Goal: Information Seeking & Learning: Understand process/instructions

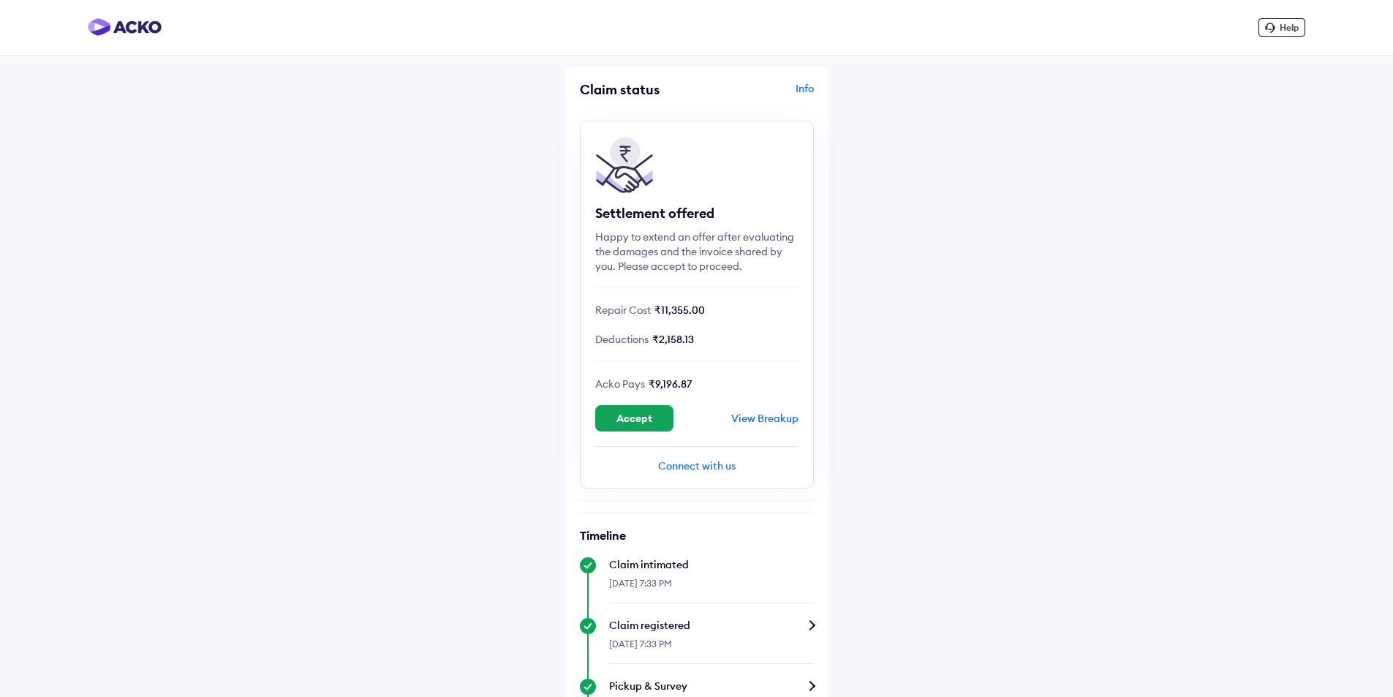
click at [785, 415] on div "View Breakup" at bounding box center [764, 418] width 67 height 13
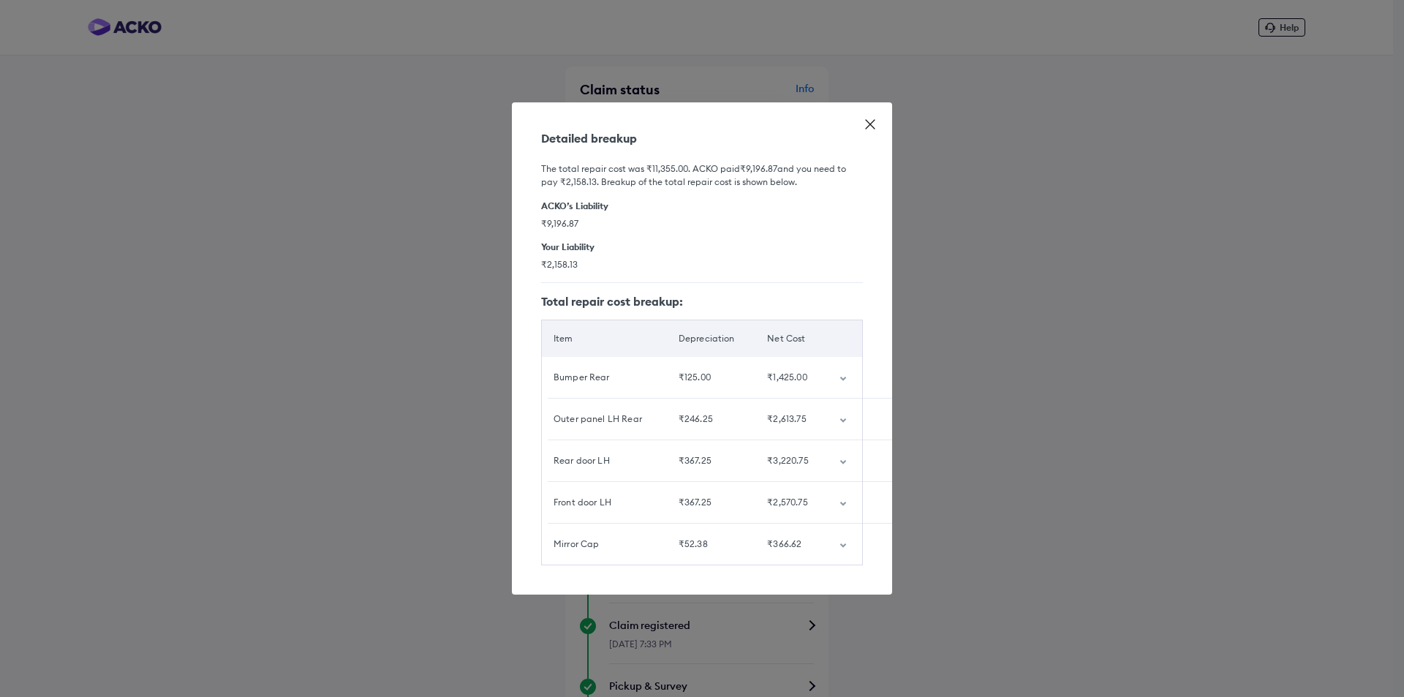
click at [586, 200] on h6 "ACKO’s Liability" at bounding box center [702, 205] width 322 height 11
click at [594, 217] on span "₹9,196.87" at bounding box center [702, 223] width 322 height 12
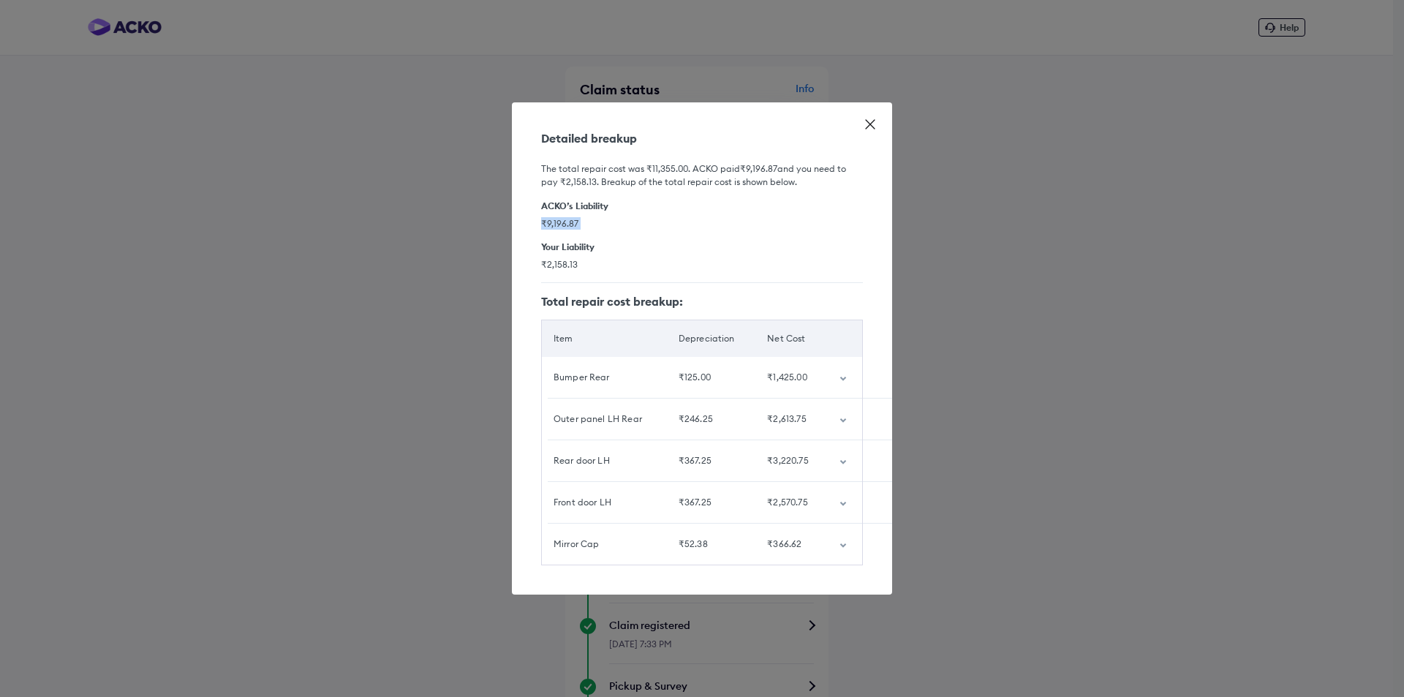
click at [594, 217] on span "₹9,196.87" at bounding box center [702, 223] width 322 height 12
click at [597, 231] on div "The total repair cost was ₹11,355.00 . [PERSON_NAME] paid ₹9,196.87 and you nee…" at bounding box center [702, 355] width 322 height 420
click at [617, 252] on div "Your Liability ₹2,158.13" at bounding box center [702, 255] width 322 height 29
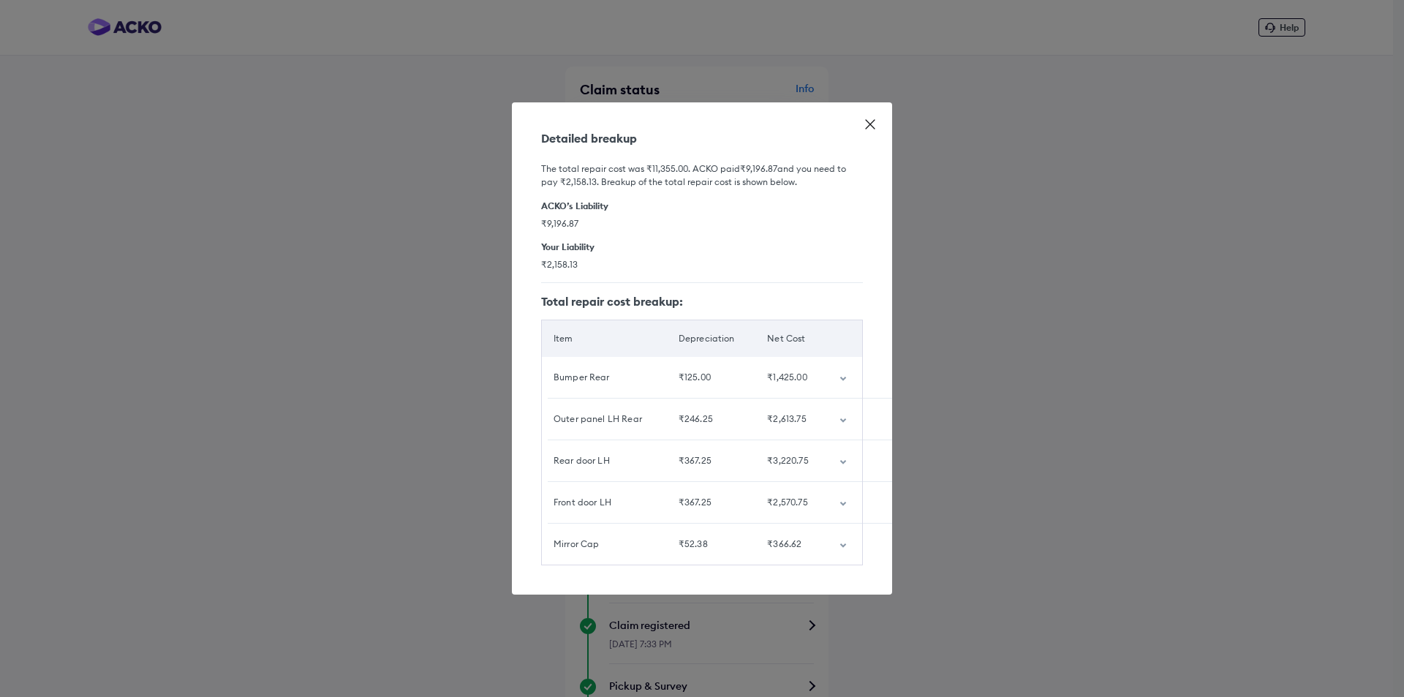
click at [617, 252] on div "Your Liability ₹2,158.13" at bounding box center [702, 255] width 322 height 29
click at [630, 218] on span "₹9,196.87" at bounding box center [702, 223] width 322 height 12
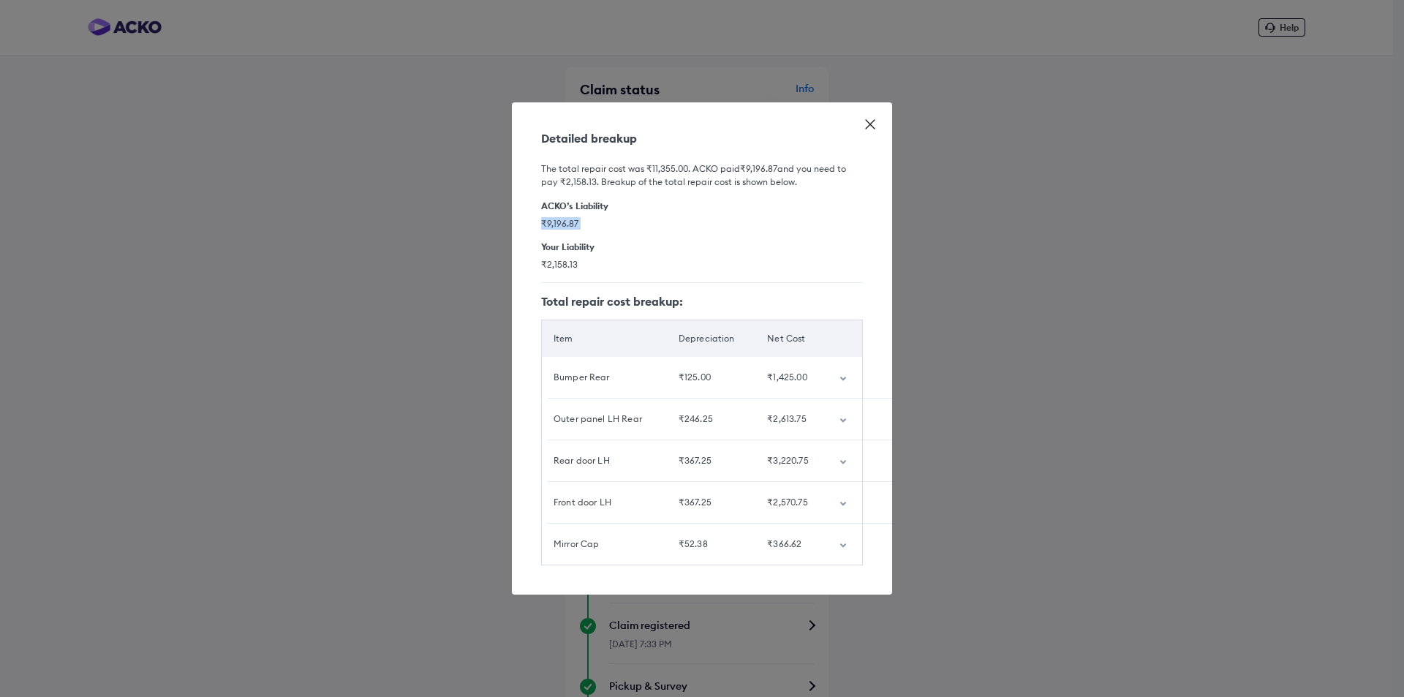
click at [630, 218] on span "₹9,196.87" at bounding box center [702, 223] width 322 height 12
click at [630, 150] on div "The total repair cost was ₹11,355.00 . [PERSON_NAME] paid ₹9,196.87 and you nee…" at bounding box center [702, 355] width 322 height 420
click at [627, 165] on h6 "The total repair cost was ₹11,355.00 . [PERSON_NAME] paid ₹9,196.87 and you nee…" at bounding box center [702, 175] width 322 height 26
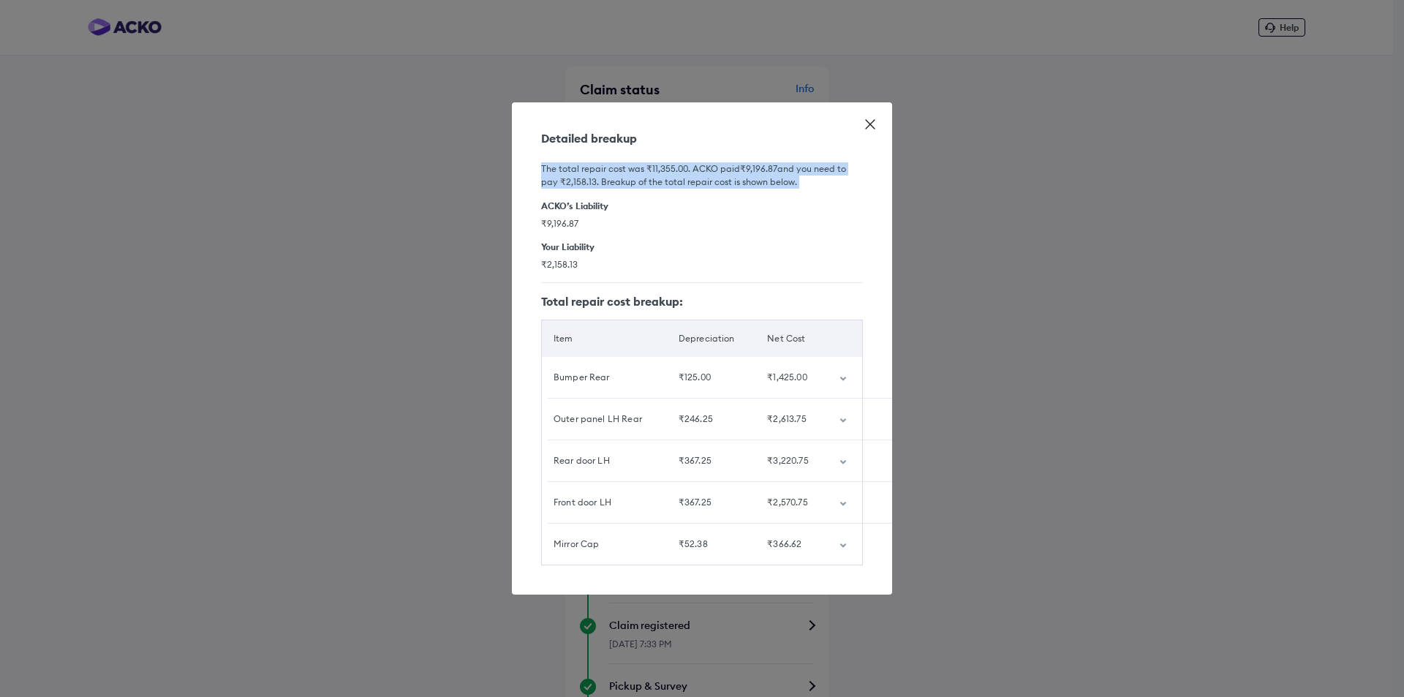
click at [711, 177] on h6 "The total repair cost was ₹11,355.00 . [PERSON_NAME] paid ₹9,196.87 and you nee…" at bounding box center [702, 175] width 322 height 26
click at [791, 181] on h6 "The total repair cost was ₹11,355.00 . [PERSON_NAME] paid ₹9,196.87 and you nee…" at bounding box center [702, 175] width 322 height 26
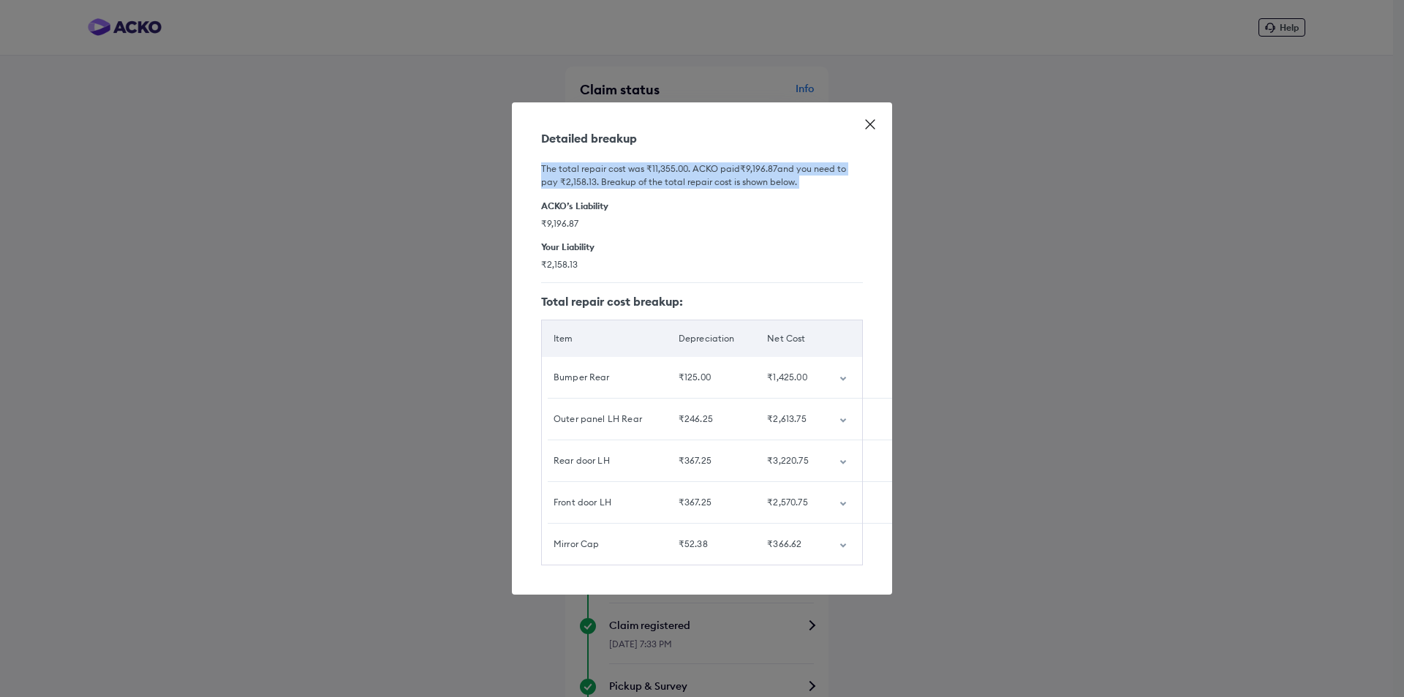
click at [791, 181] on h6 "The total repair cost was ₹11,355.00 . [PERSON_NAME] paid ₹9,196.87 and you nee…" at bounding box center [702, 175] width 322 height 26
click at [623, 171] on h6 "The total repair cost was ₹11,355.00 . [PERSON_NAME] paid ₹9,196.87 and you nee…" at bounding box center [702, 175] width 322 height 26
click at [760, 184] on div "The total repair cost was ₹11,355.00 . [PERSON_NAME] paid ₹9,196.87 and you nee…" at bounding box center [702, 355] width 322 height 420
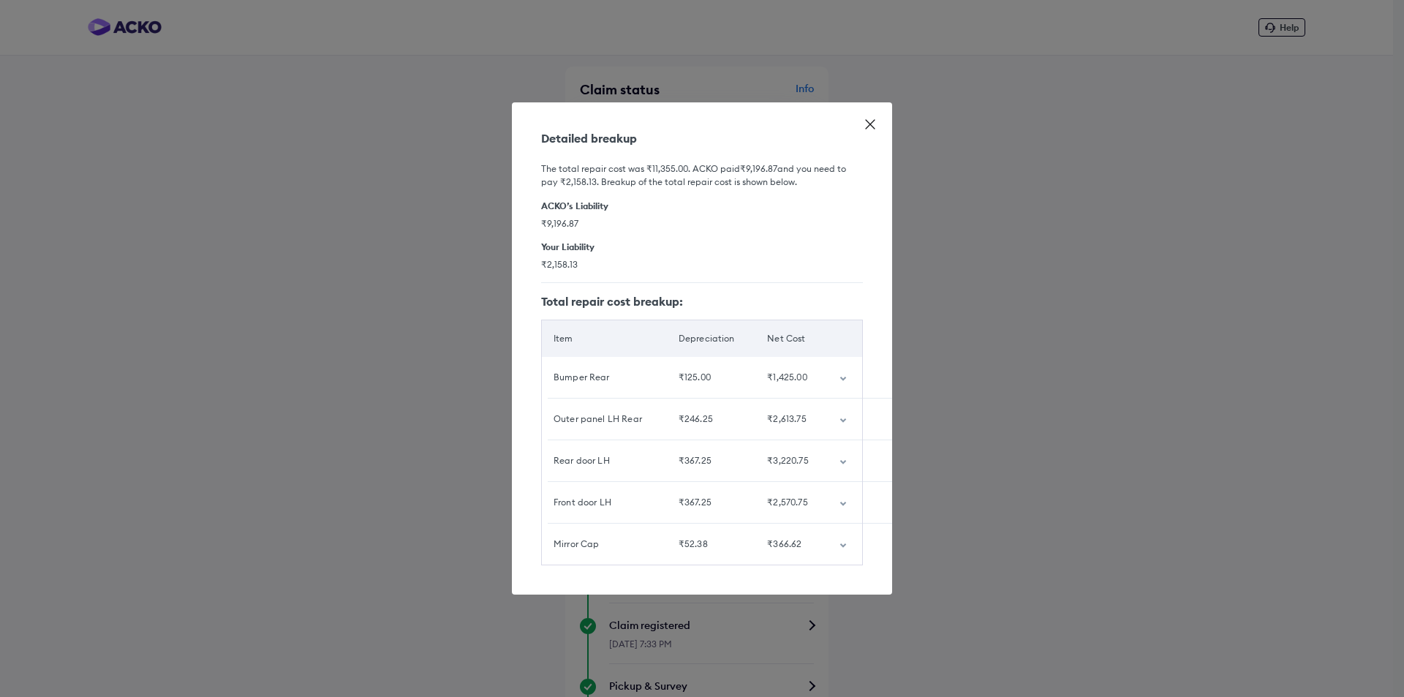
click at [763, 183] on h6 "The total repair cost was ₹11,355.00 . [PERSON_NAME] paid ₹9,196.87 and you nee…" at bounding box center [702, 175] width 322 height 26
click at [763, 182] on h6 "The total repair cost was ₹11,355.00 . [PERSON_NAME] paid ₹9,196.87 and you nee…" at bounding box center [702, 175] width 322 height 26
click at [767, 181] on h6 "The total repair cost was ₹11,355.00 . [PERSON_NAME] paid ₹9,196.87 and you nee…" at bounding box center [702, 175] width 322 height 26
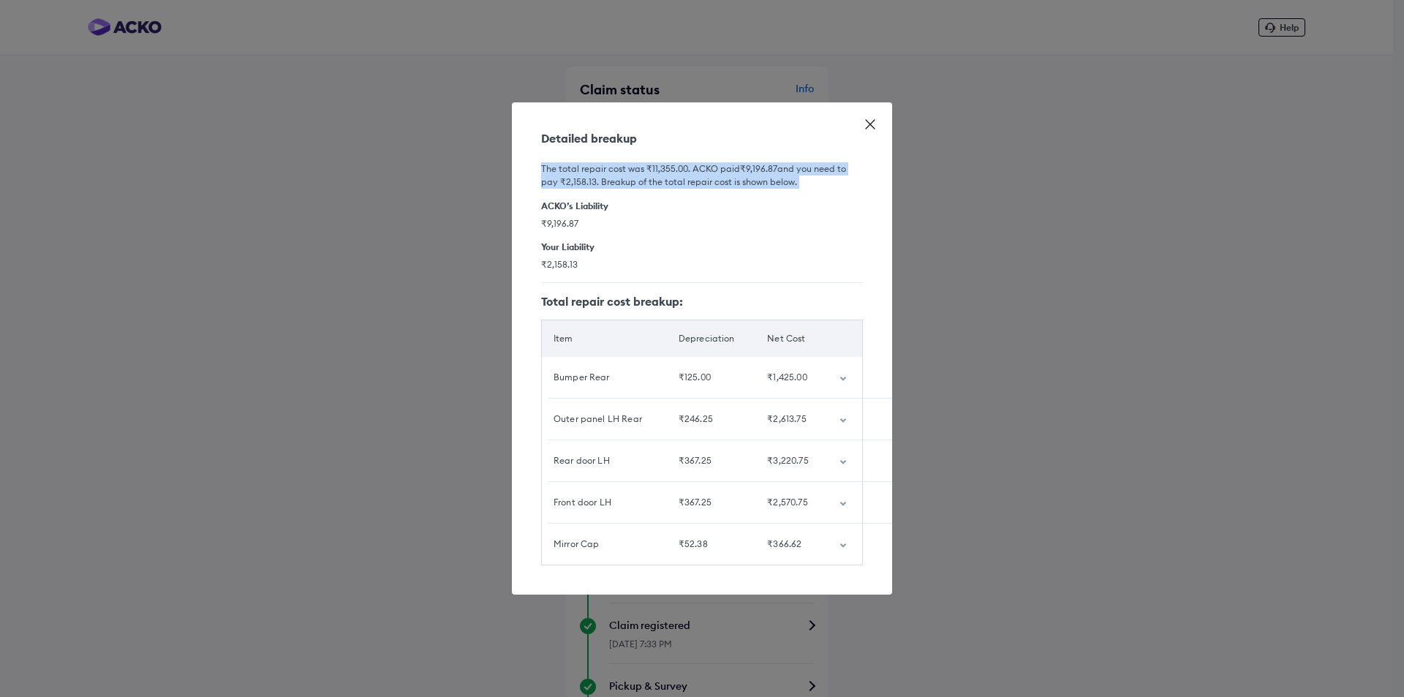
click at [767, 181] on h6 "The total repair cost was ₹11,355.00 . [PERSON_NAME] paid ₹9,196.87 and you nee…" at bounding box center [702, 175] width 322 height 26
click at [820, 233] on div "The total repair cost was ₹11,355.00 . [PERSON_NAME] paid ₹9,196.87 and you nee…" at bounding box center [702, 355] width 322 height 420
click at [836, 588] on div "Detailed breakup The total repair cost was ₹11,355.00 . [PERSON_NAME] paid ₹9,1…" at bounding box center [702, 348] width 380 height 492
click at [873, 118] on icon at bounding box center [870, 124] width 15 height 15
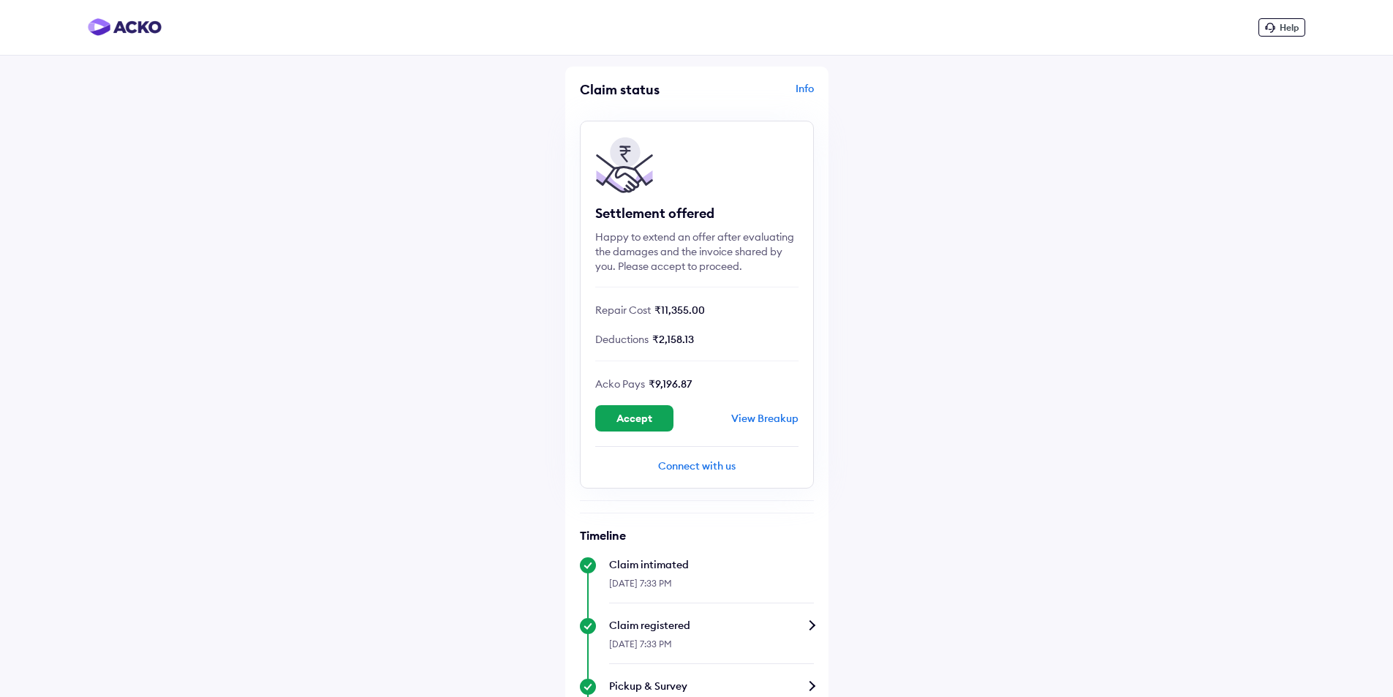
click at [697, 246] on div "Happy to extend an offer after evaluating the damages and the invoice shared by…" at bounding box center [696, 252] width 203 height 44
click at [684, 320] on div "Settlement offered Happy to extend an offer after evaluating the damages and th…" at bounding box center [697, 305] width 234 height 368
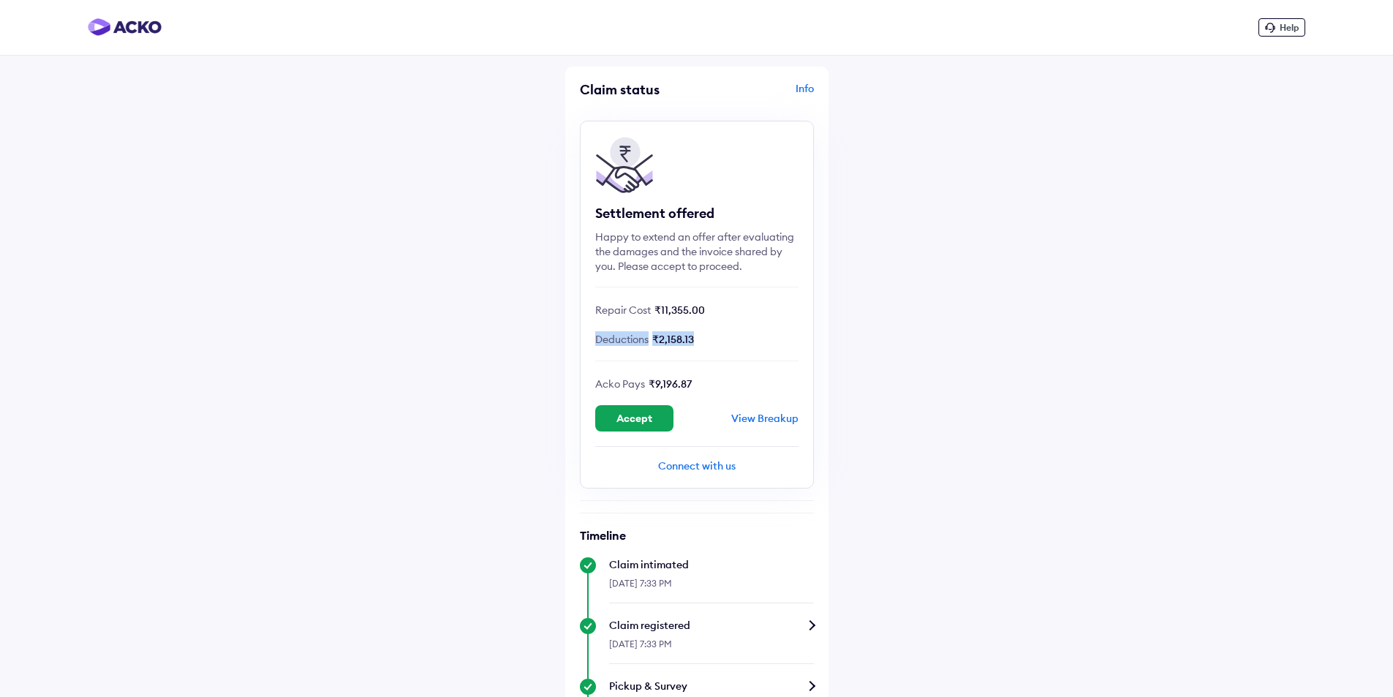
click at [684, 320] on div "Settlement offered Happy to extend an offer after evaluating the damages and th…" at bounding box center [697, 305] width 234 height 368
click at [686, 335] on span "₹2,158.13" at bounding box center [673, 339] width 42 height 13
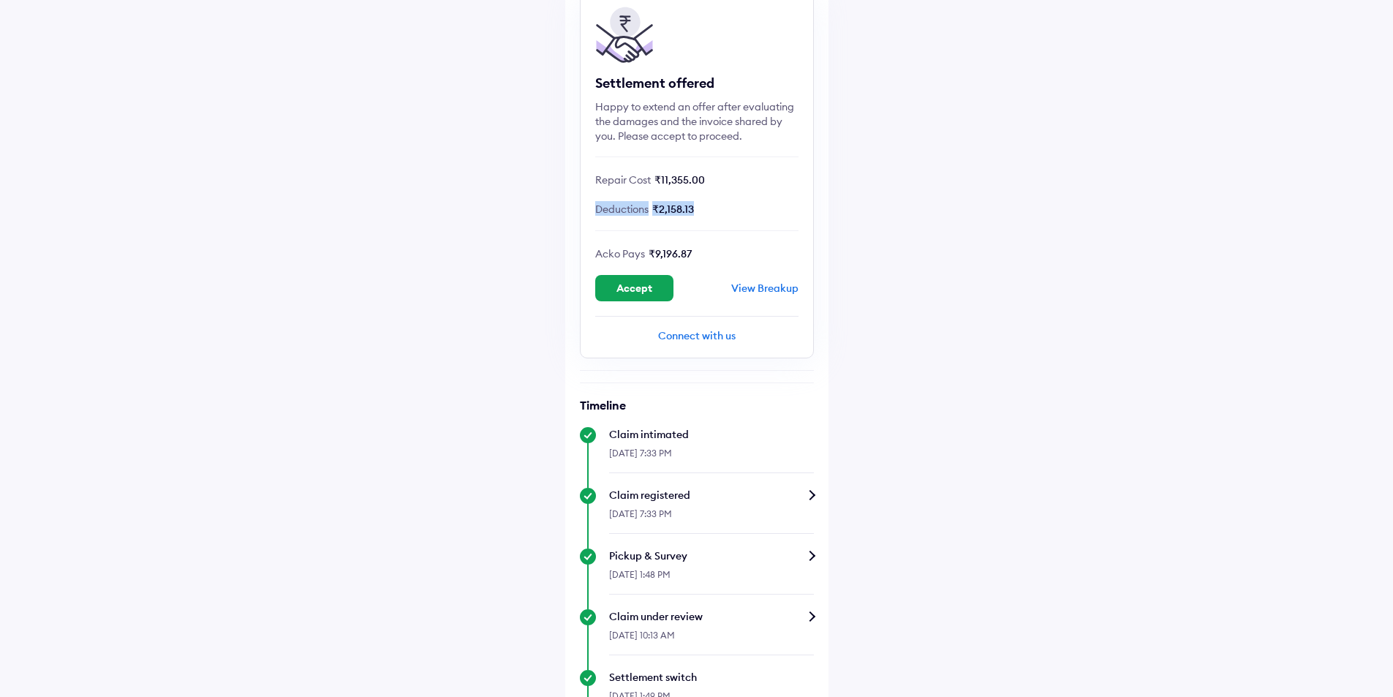
scroll to position [116, 0]
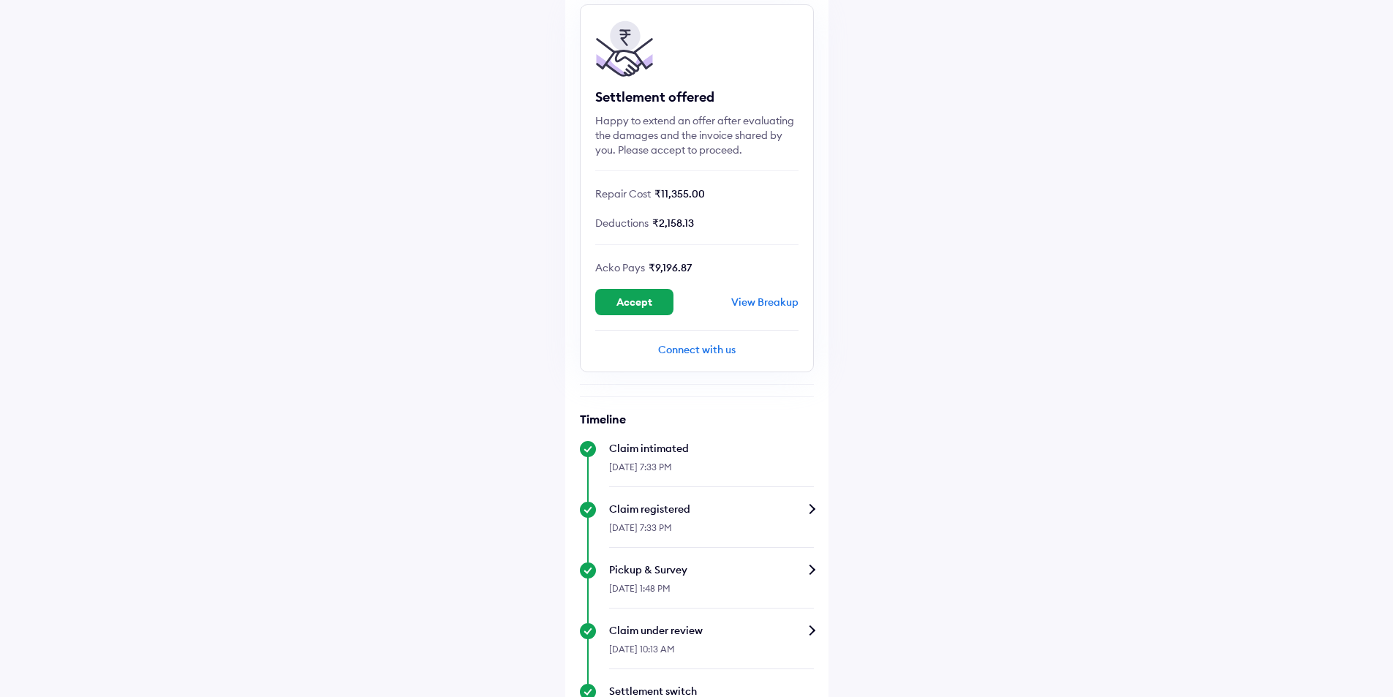
click at [739, 135] on div "Happy to extend an offer after evaluating the damages and the invoice shared by…" at bounding box center [696, 135] width 203 height 44
click at [964, 364] on div "Help Claim status Info Settlement offered Happy to extend an offer after evalua…" at bounding box center [696, 473] width 1393 height 1179
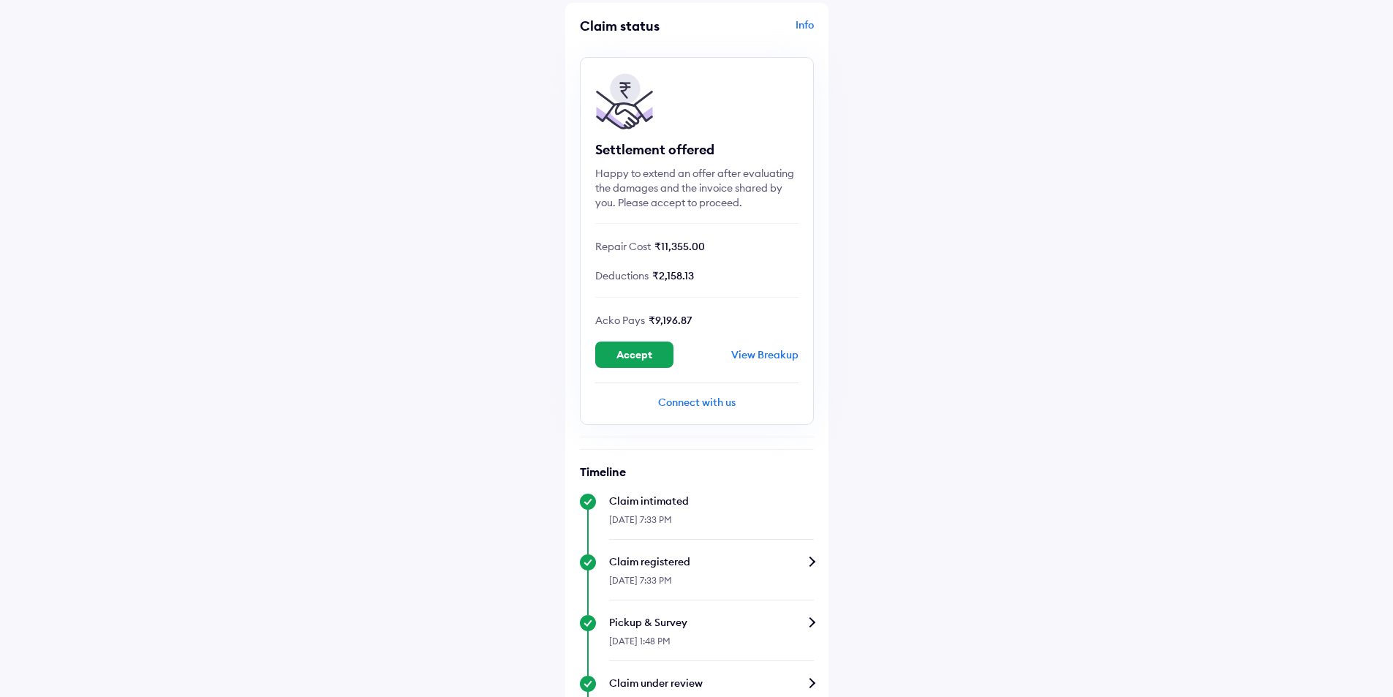
scroll to position [0, 0]
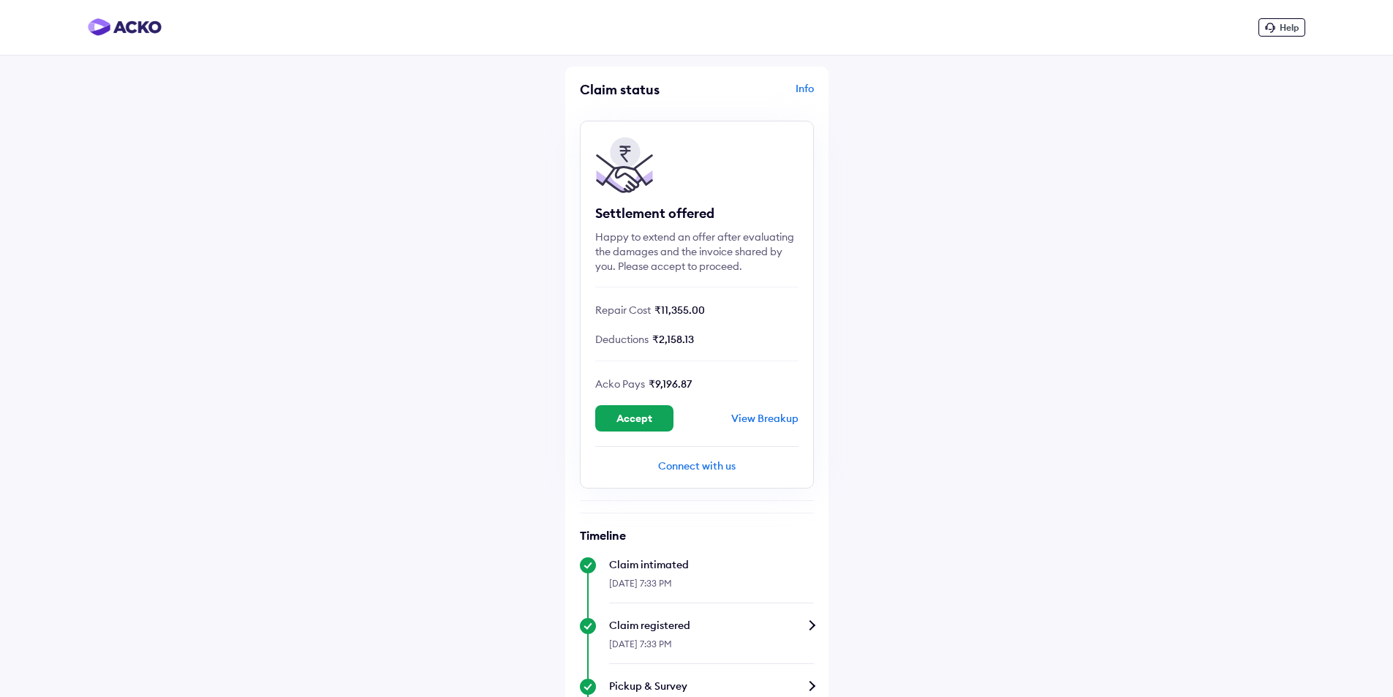
click at [673, 314] on span "₹11,355.00" at bounding box center [679, 309] width 50 height 13
click at [690, 332] on div "Deductions ₹2,158.13" at bounding box center [696, 338] width 203 height 15
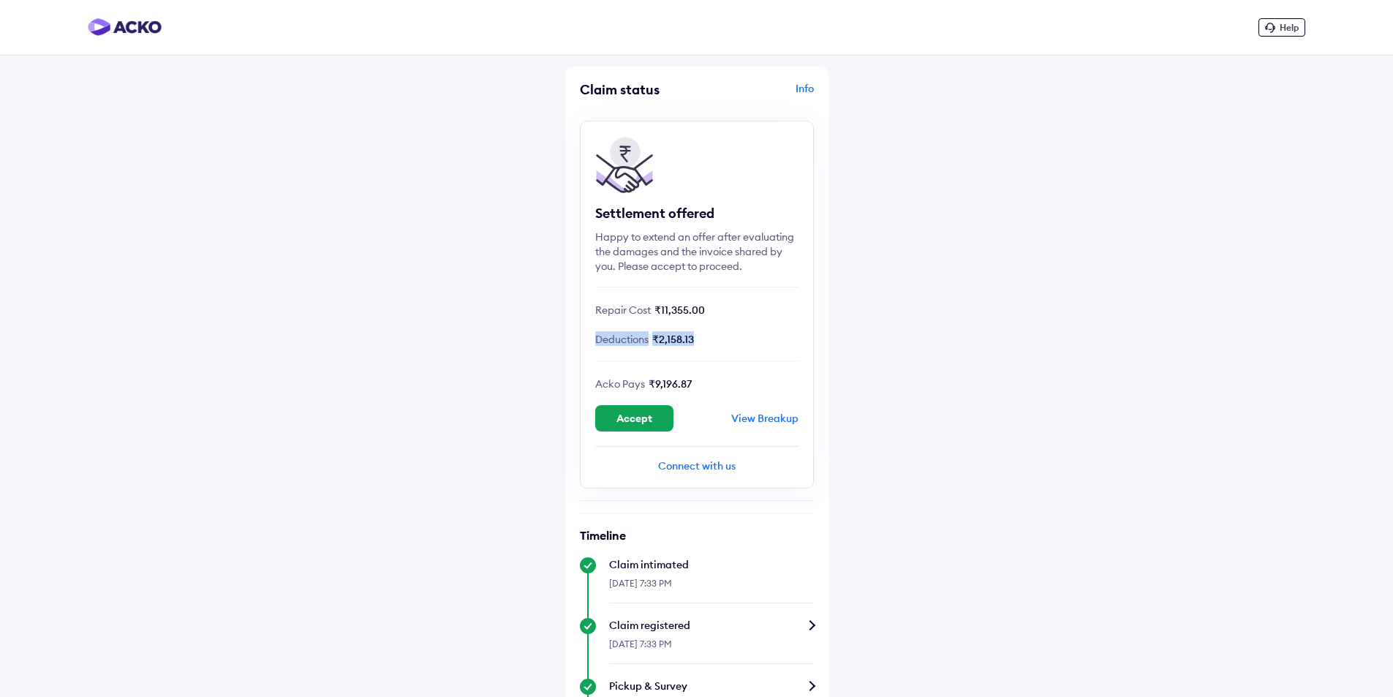
click at [690, 332] on div "Deductions ₹2,158.13" at bounding box center [696, 338] width 203 height 15
click at [690, 313] on span "₹11,355.00" at bounding box center [679, 309] width 50 height 13
click at [686, 330] on div "Settlement offered Happy to extend an offer after evaluating the damages and th…" at bounding box center [697, 305] width 234 height 368
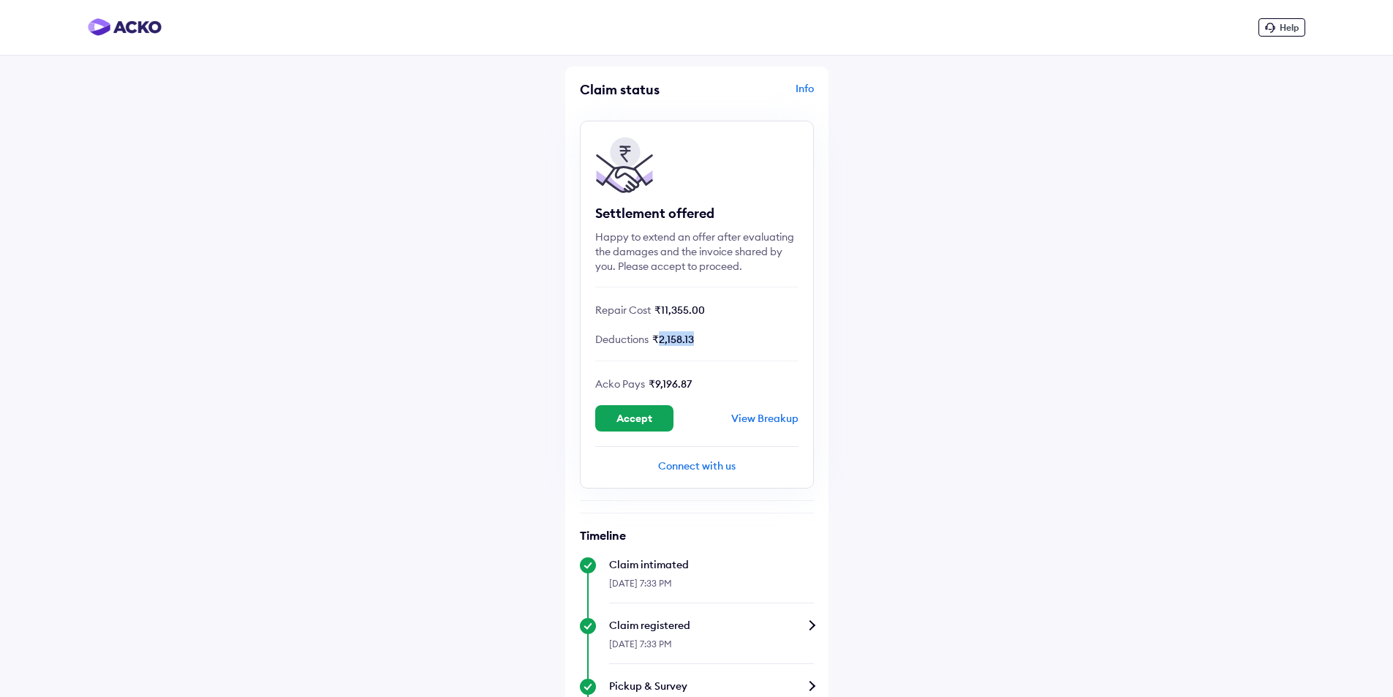
click at [686, 330] on div "Settlement offered Happy to extend an offer after evaluating the damages and th…" at bounding box center [697, 305] width 234 height 368
click at [688, 314] on span "₹11,355.00" at bounding box center [679, 309] width 50 height 13
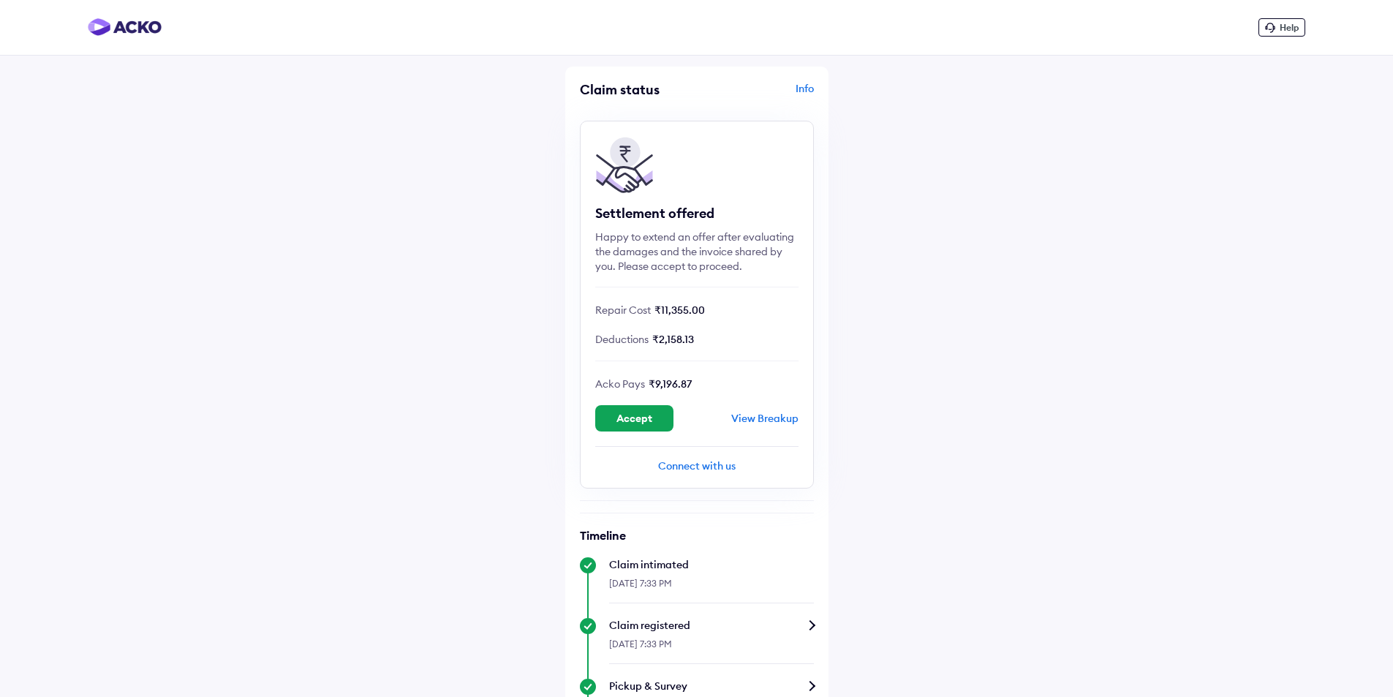
click at [690, 335] on span "₹2,158.13" at bounding box center [673, 339] width 42 height 13
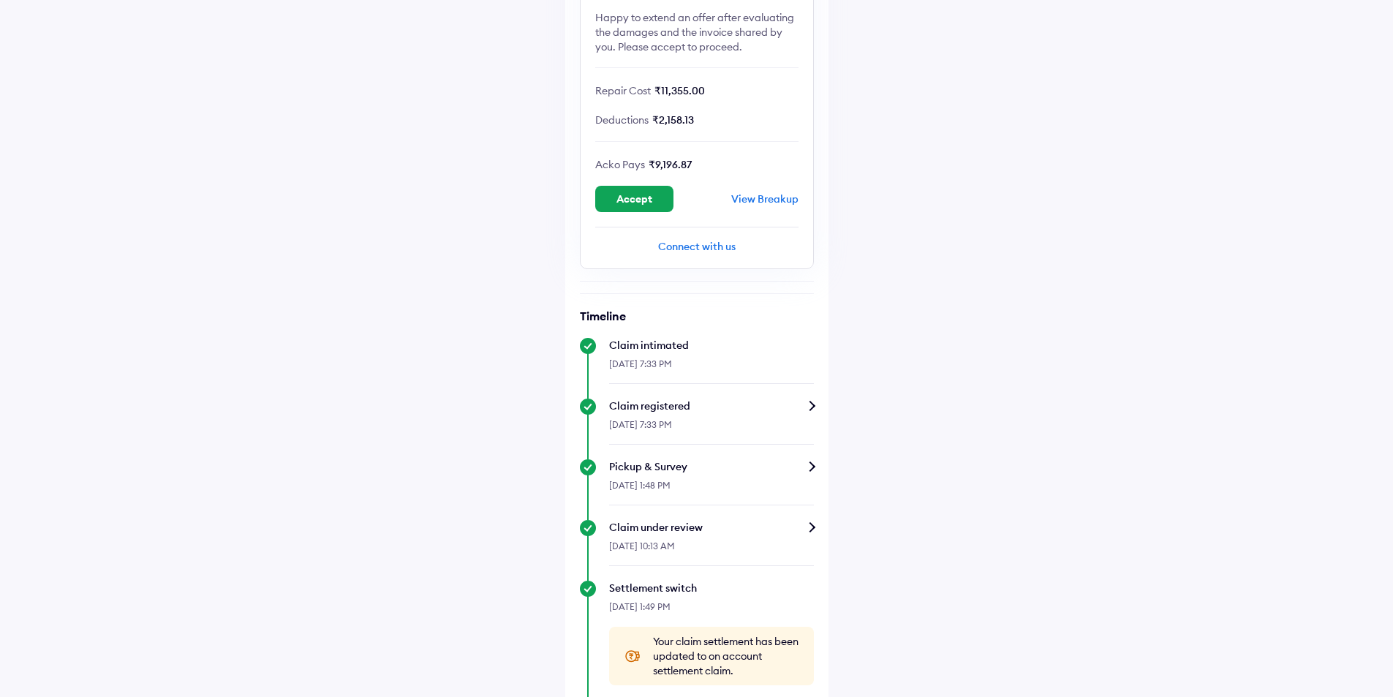
click at [989, 381] on div "Help Claim status Info Settlement offered Happy to extend an offer after evalua…" at bounding box center [696, 370] width 1393 height 1179
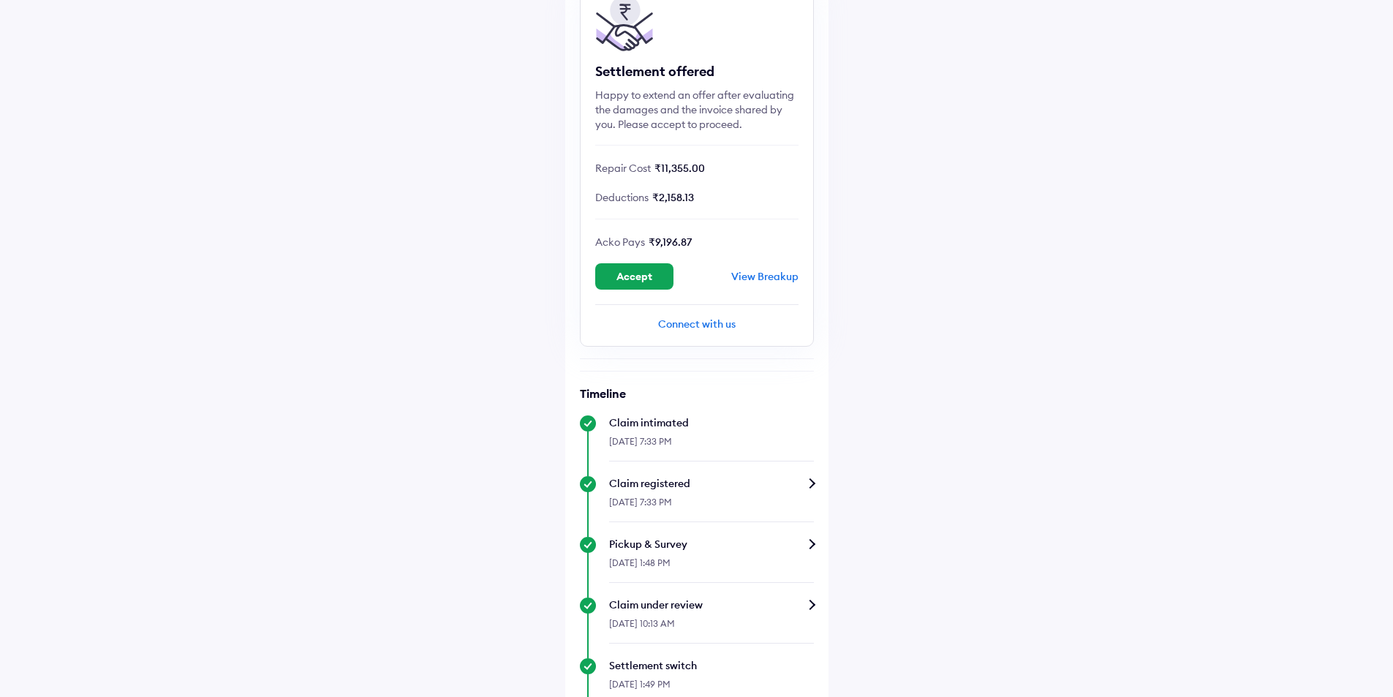
scroll to position [116, 0]
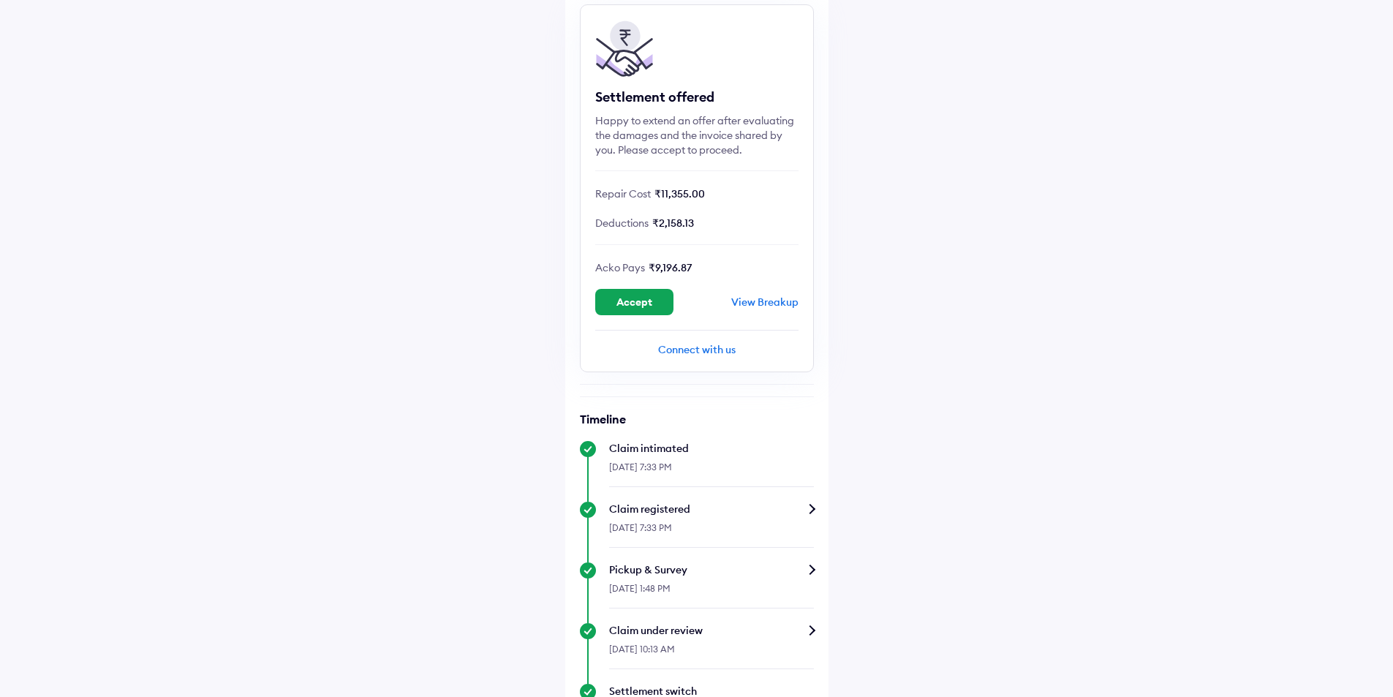
click at [684, 268] on span "₹9,196.87" at bounding box center [670, 267] width 43 height 13
click at [700, 235] on div "Settlement offered Happy to extend an offer after evaluating the damages and th…" at bounding box center [697, 188] width 234 height 368
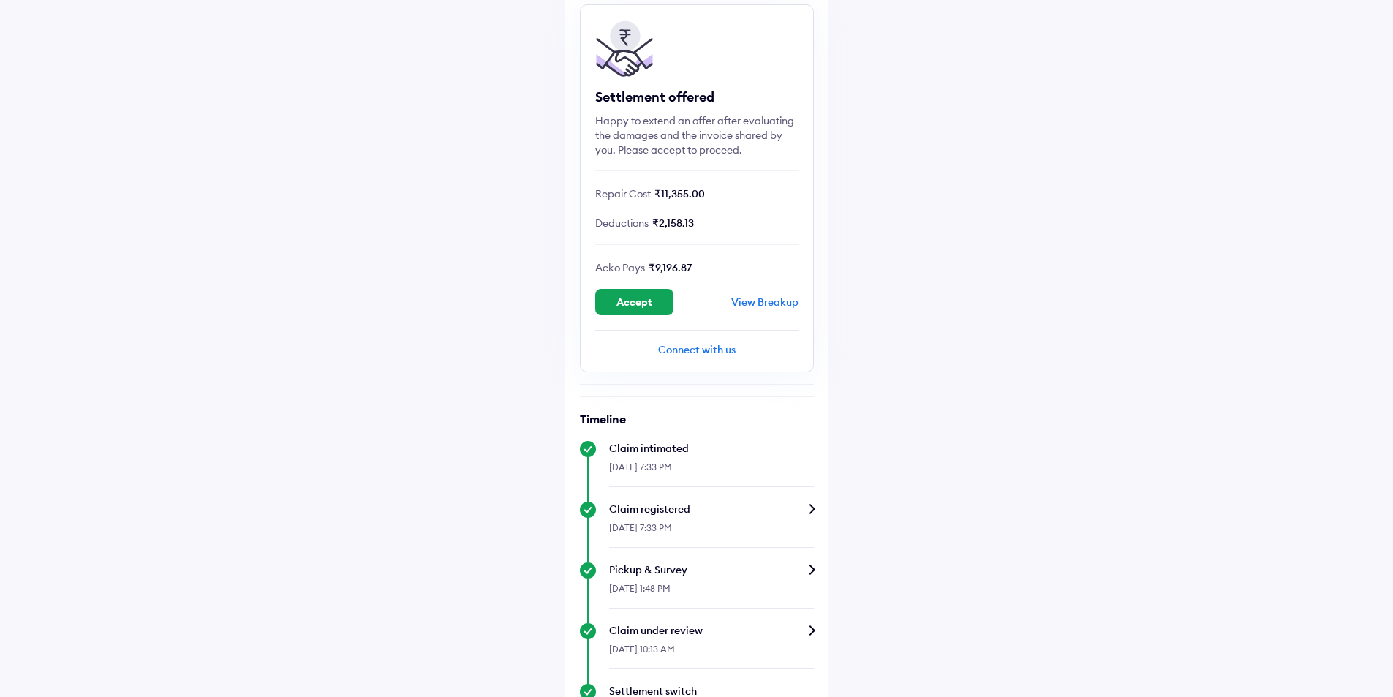
click at [700, 235] on div "Settlement offered Happy to extend an offer after evaluating the damages and th…" at bounding box center [697, 188] width 234 height 368
click at [700, 228] on div "Deductions ₹2,158.13" at bounding box center [696, 222] width 203 height 15
click at [702, 199] on span "₹11,355.00" at bounding box center [679, 193] width 50 height 13
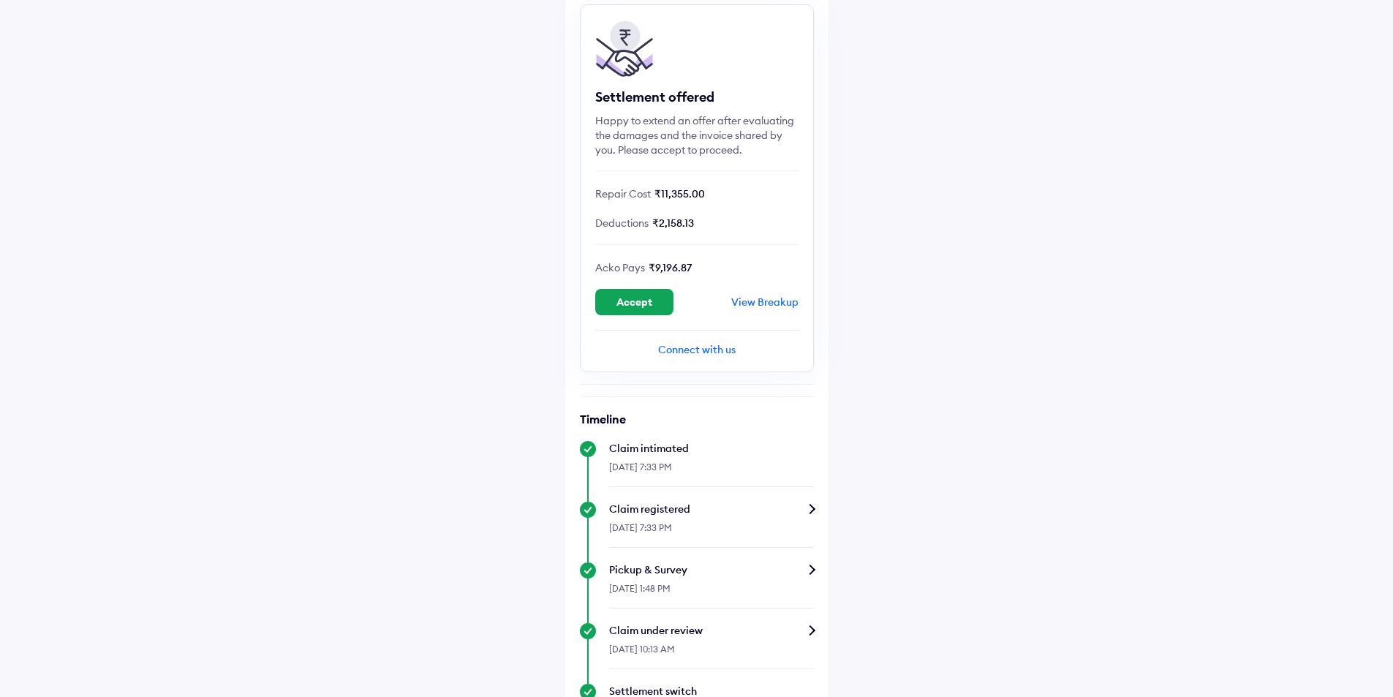
click at [702, 199] on span "₹11,355.00" at bounding box center [679, 193] width 50 height 13
click at [1043, 371] on div "Help Claim status Info Settlement offered Happy to extend an offer after evalua…" at bounding box center [696, 473] width 1393 height 1179
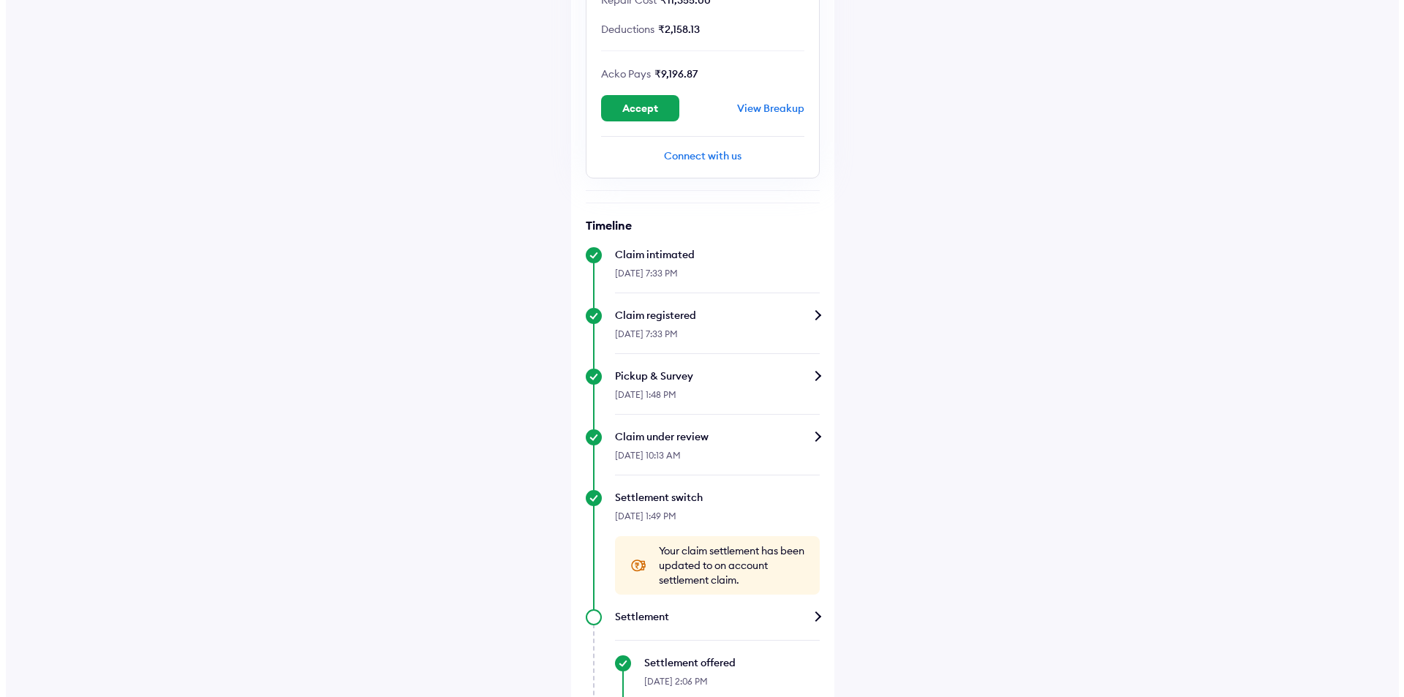
scroll to position [336, 0]
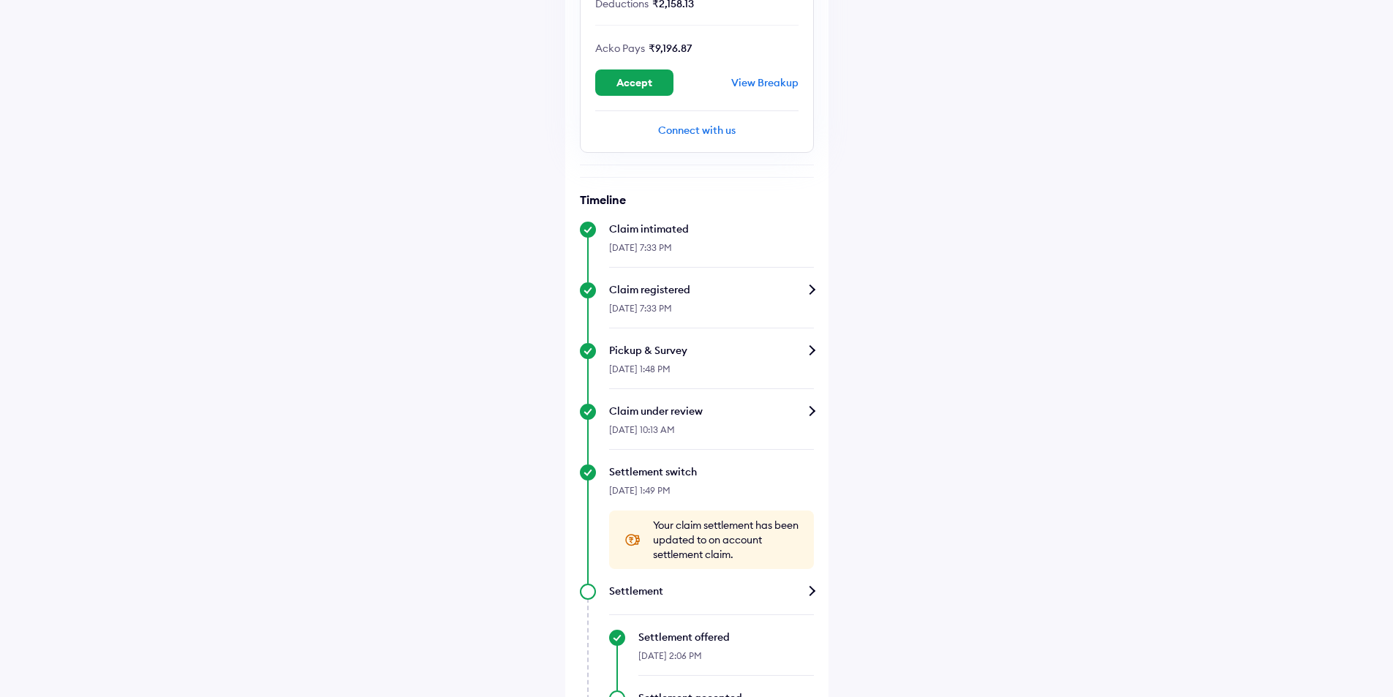
click at [768, 76] on div "View Breakup" at bounding box center [764, 82] width 67 height 13
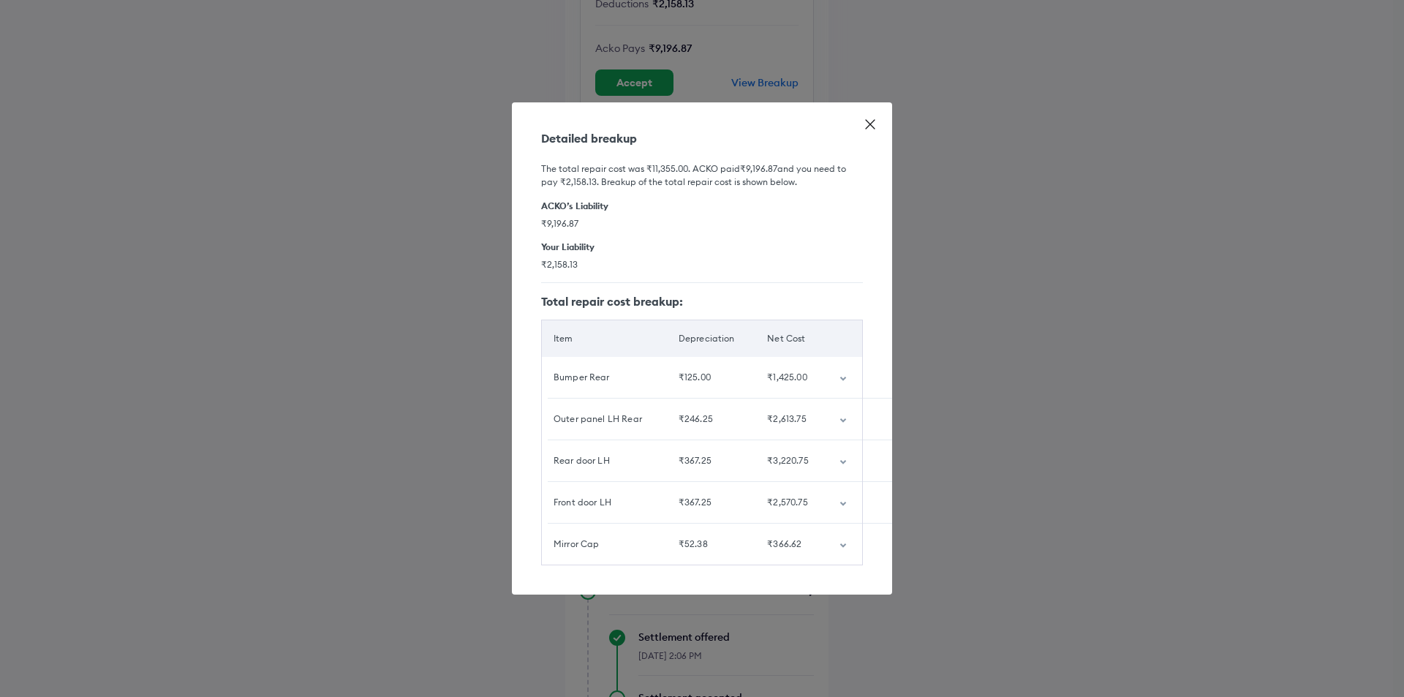
click at [798, 378] on div "₹1,425.00" at bounding box center [791, 377] width 49 height 13
click at [795, 412] on div "₹2,613.75" at bounding box center [791, 418] width 49 height 13
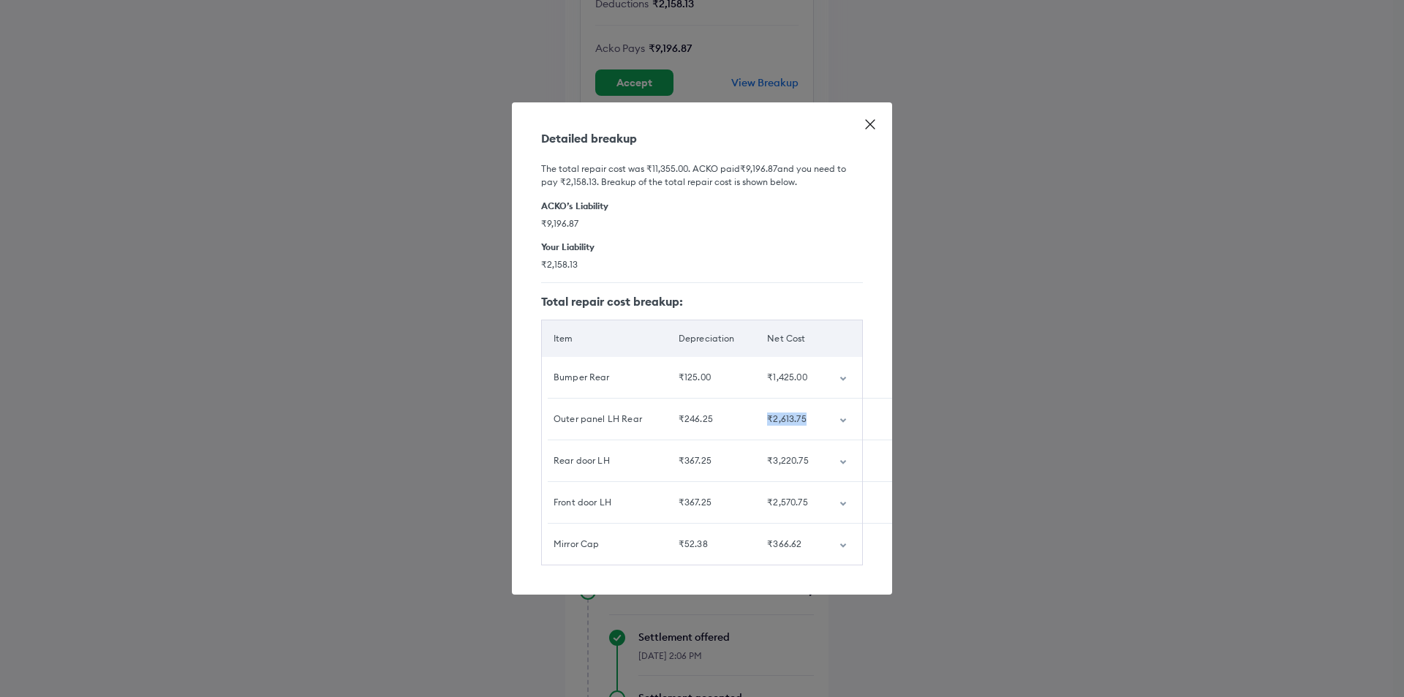
click at [795, 412] on div "₹2,613.75" at bounding box center [791, 418] width 49 height 13
click at [810, 412] on div "₹2,613.75" at bounding box center [791, 418] width 49 height 13
click at [780, 372] on div "₹1,425.00" at bounding box center [791, 377] width 49 height 13
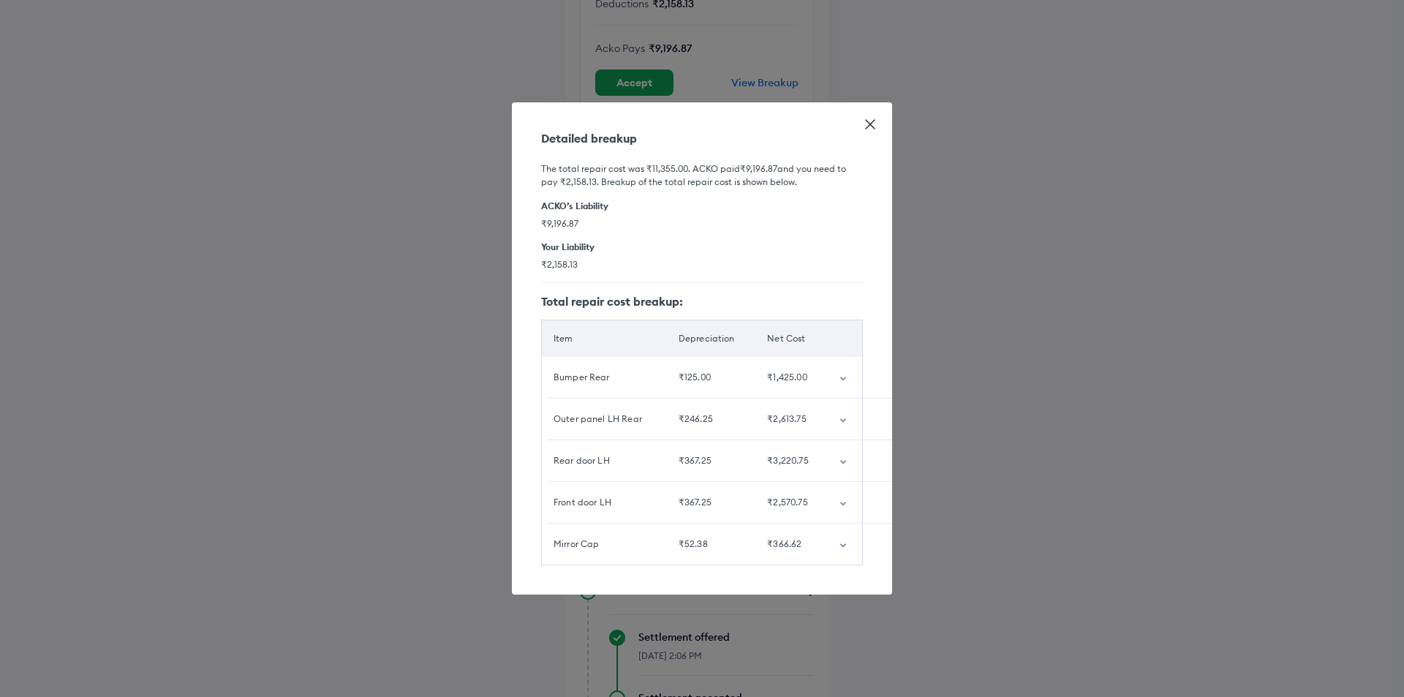
click at [787, 332] on div "Net Cost" at bounding box center [791, 338] width 49 height 13
click at [786, 360] on td "₹1,425.00" at bounding box center [791, 377] width 72 height 41
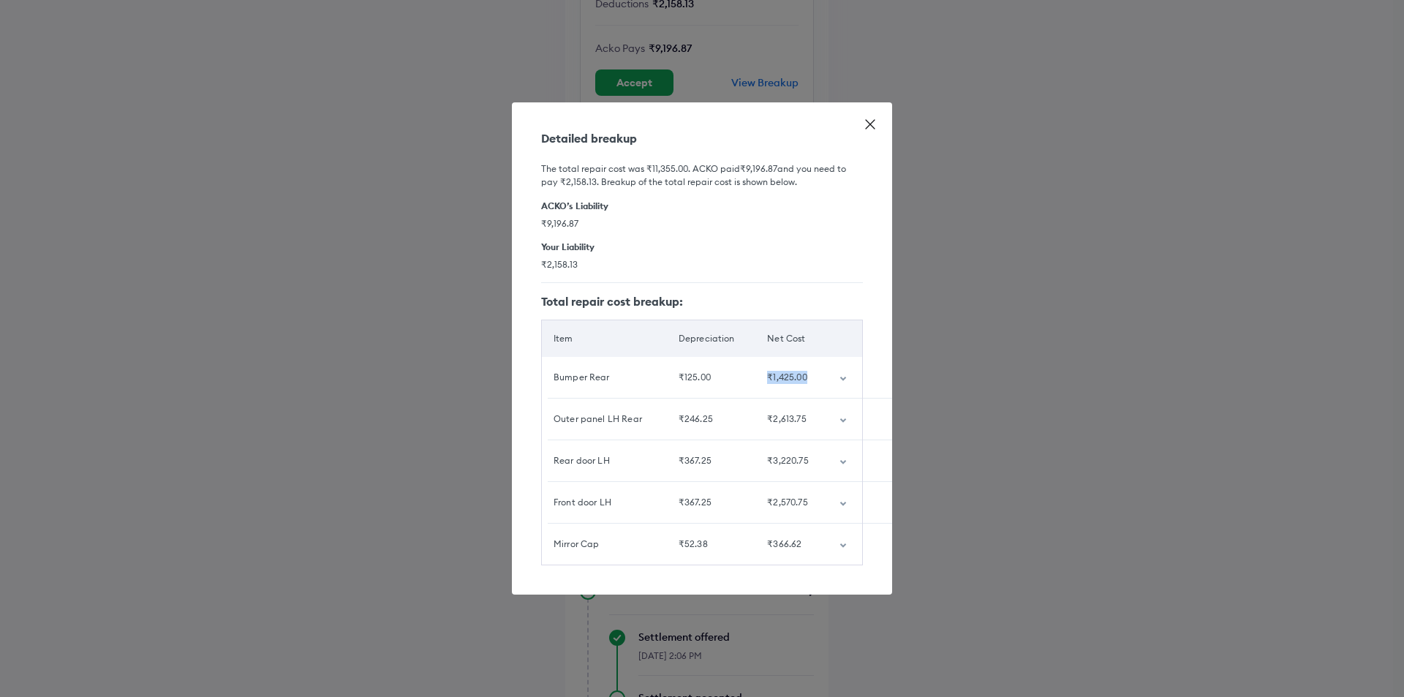
click at [786, 360] on td "₹1,425.00" at bounding box center [791, 377] width 72 height 41
click at [798, 320] on th "Net Cost" at bounding box center [791, 338] width 72 height 37
click at [559, 219] on span "₹9,196.87" at bounding box center [702, 223] width 322 height 12
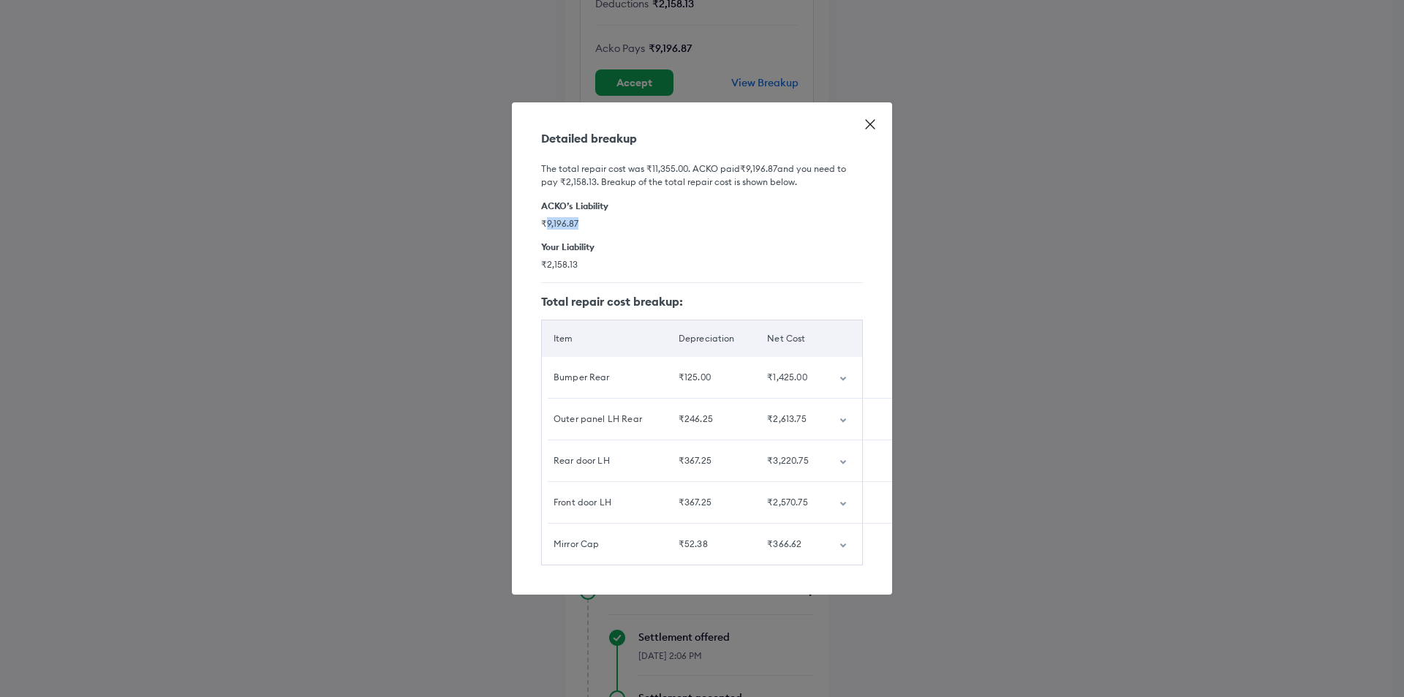
click at [559, 219] on span "₹9,196.87" at bounding box center [702, 223] width 322 height 12
click at [610, 220] on span "₹9,196.87" at bounding box center [702, 223] width 322 height 12
click at [609, 220] on span "₹9,196.87" at bounding box center [702, 223] width 322 height 12
click at [608, 220] on span "₹9,196.87" at bounding box center [702, 223] width 322 height 12
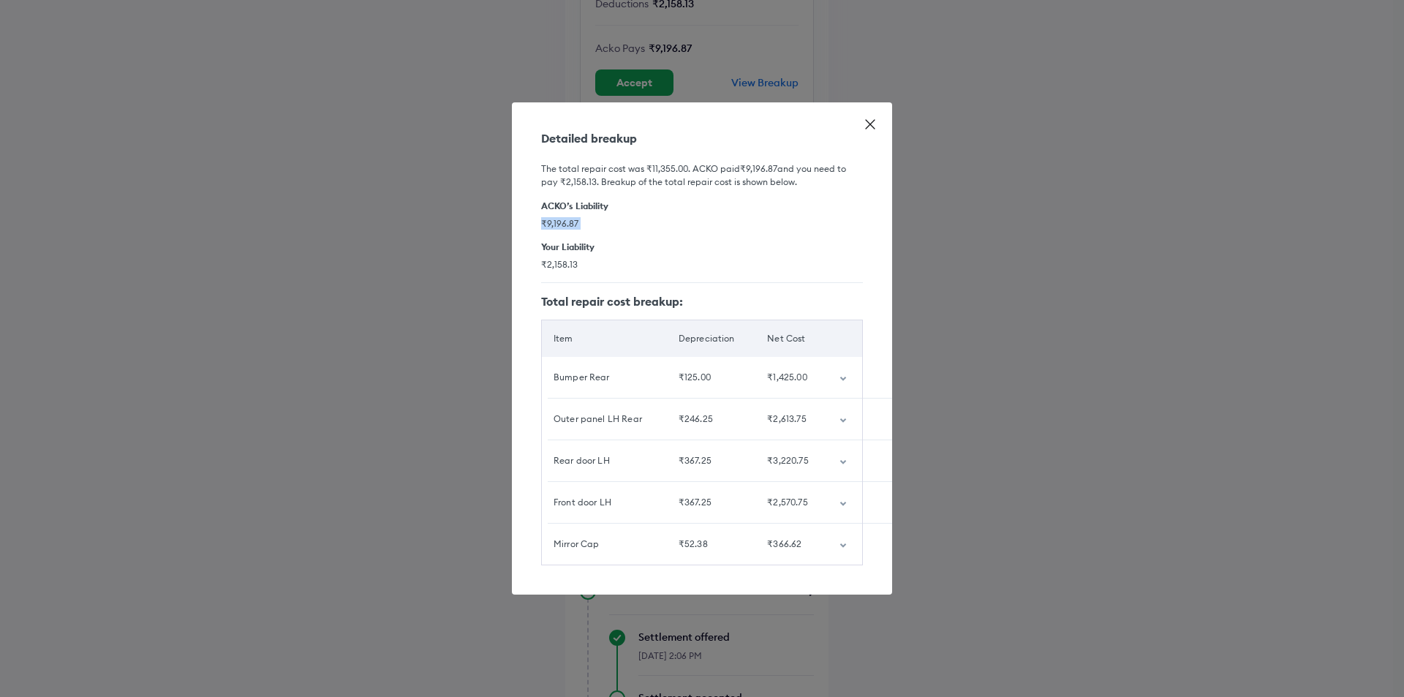
click at [608, 220] on span "₹9,196.87" at bounding box center [702, 223] width 322 height 12
click at [583, 200] on h6 "ACKO’s Liability" at bounding box center [702, 205] width 322 height 11
click at [618, 165] on h6 "The total repair cost was ₹11,355.00 . [PERSON_NAME] paid ₹9,196.87 and you nee…" at bounding box center [702, 175] width 322 height 26
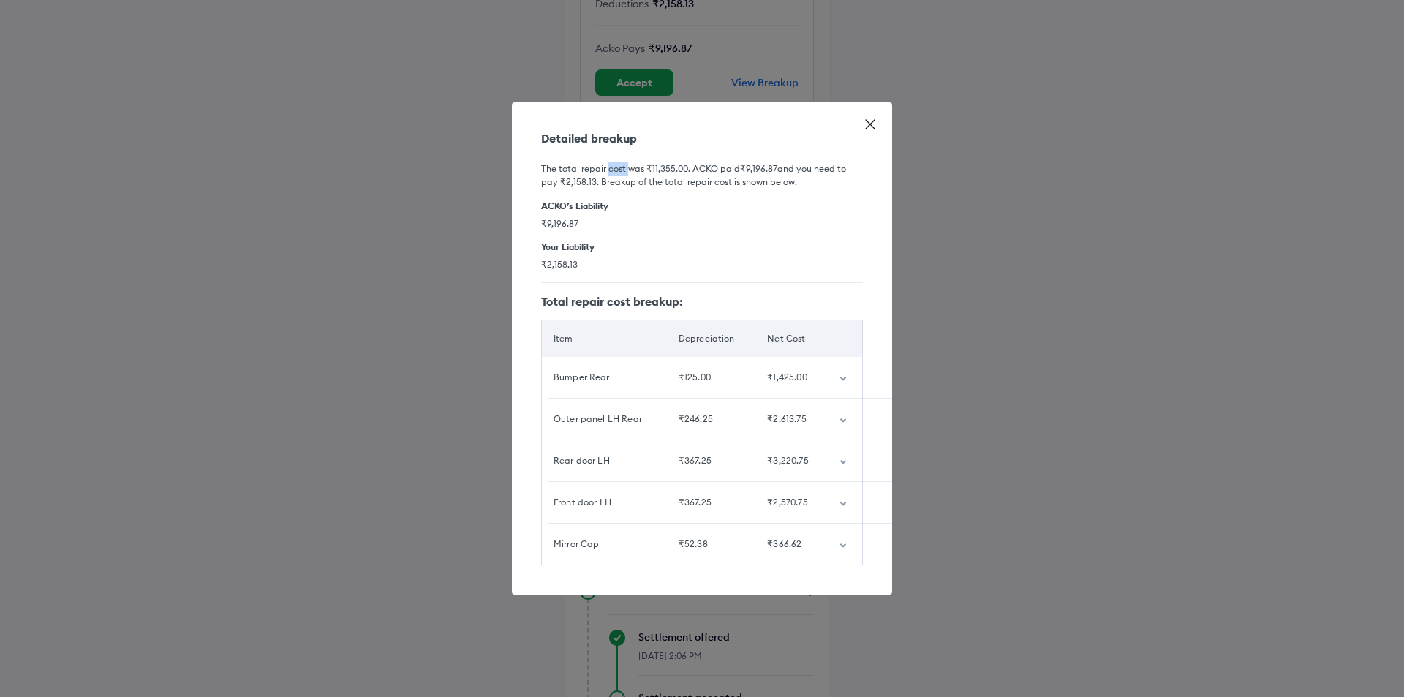
click at [617, 165] on h6 "The total repair cost was ₹11,355.00 . [PERSON_NAME] paid ₹9,196.87 and you nee…" at bounding box center [702, 175] width 322 height 26
click at [616, 165] on h6 "The total repair cost was ₹11,355.00 . [PERSON_NAME] paid ₹9,196.87 and you nee…" at bounding box center [702, 175] width 322 height 26
click at [733, 200] on h6 "ACKO’s Liability" at bounding box center [702, 205] width 322 height 11
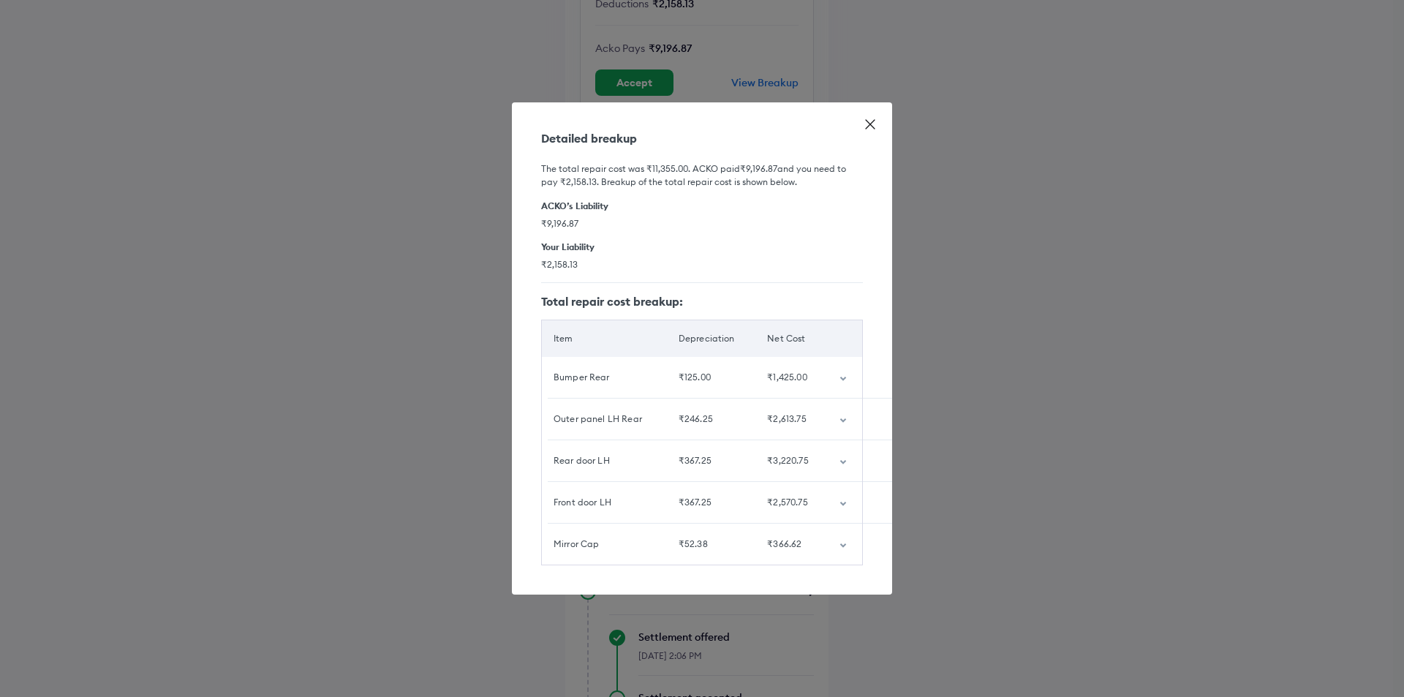
click at [725, 223] on span "₹9,196.87" at bounding box center [702, 223] width 322 height 12
click at [736, 200] on h6 "ACKO’s Liability" at bounding box center [702, 205] width 322 height 11
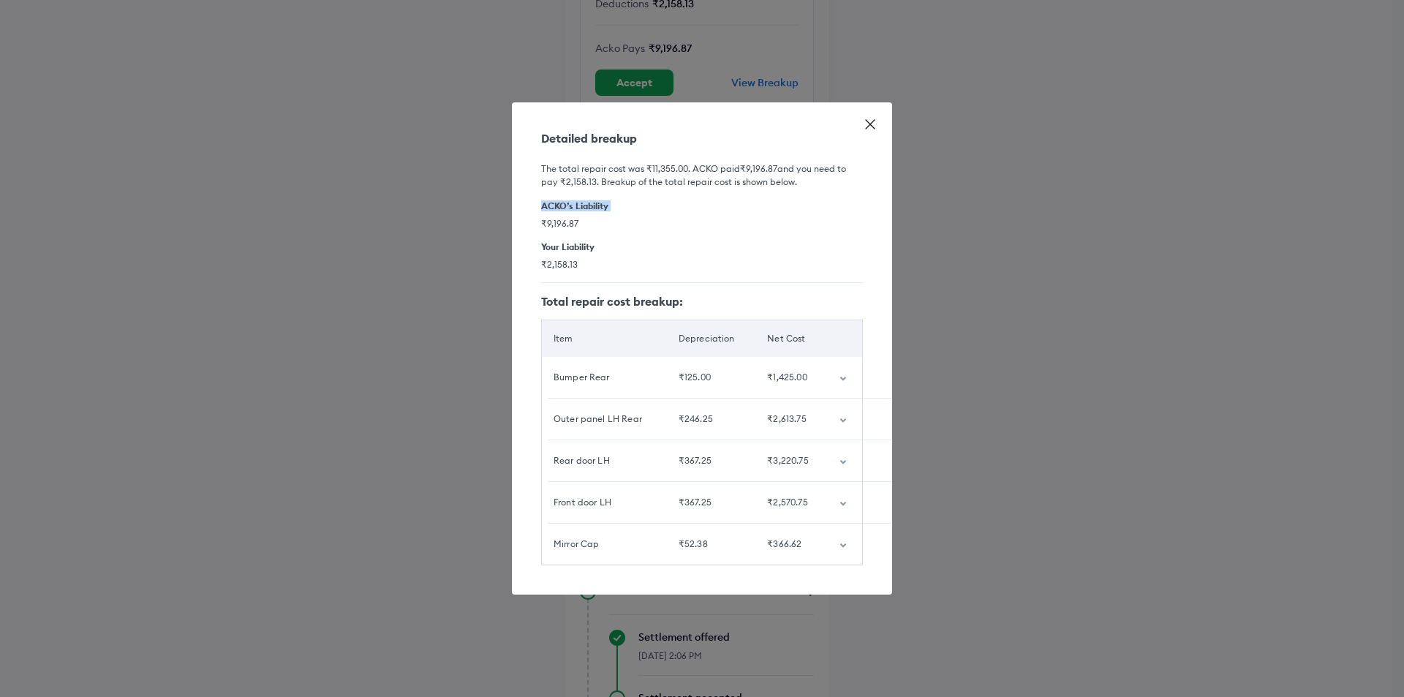
click at [736, 200] on h6 "ACKO’s Liability" at bounding box center [702, 205] width 322 height 11
click at [751, 175] on h6 "The total repair cost was ₹11,355.00 . [PERSON_NAME] paid ₹9,196.87 and you nee…" at bounding box center [702, 175] width 322 height 26
click at [769, 209] on div "ACKO’s Liability ₹9,196.87" at bounding box center [702, 214] width 322 height 29
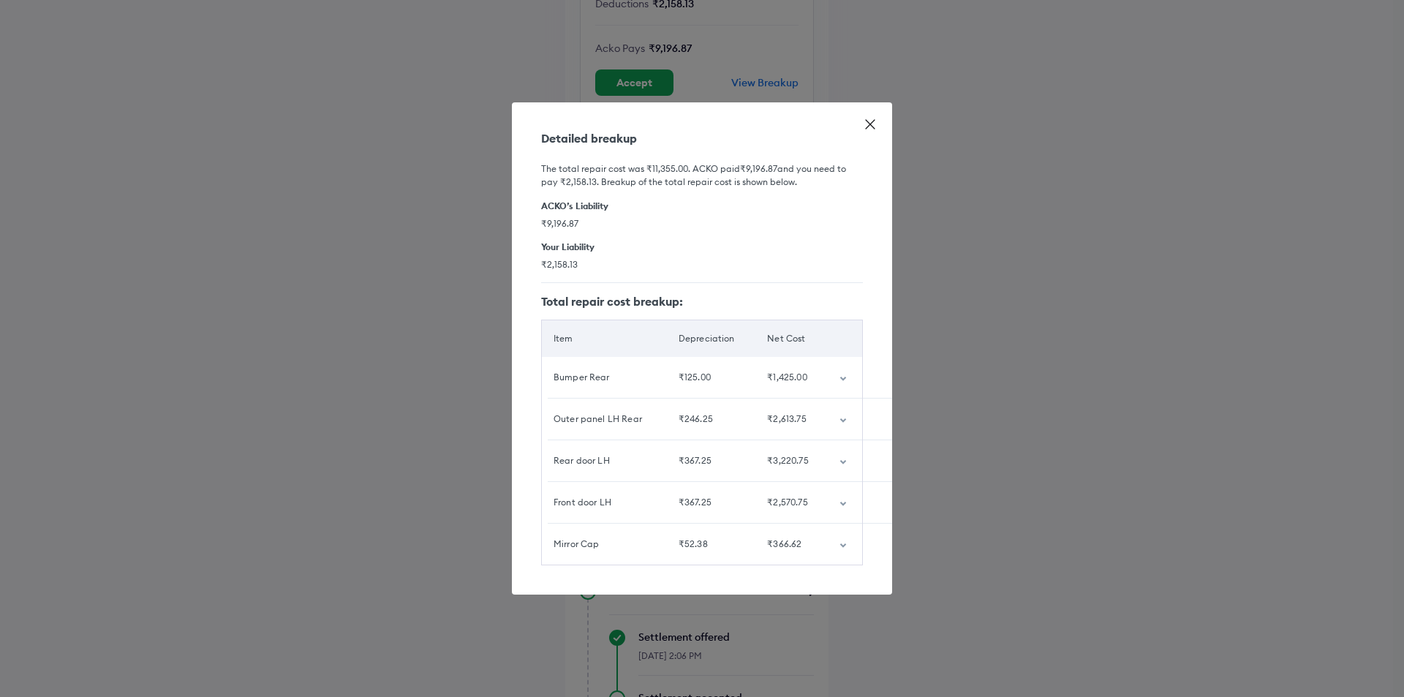
click at [769, 209] on div "ACKO’s Liability ₹9,196.87" at bounding box center [702, 214] width 322 height 29
click at [756, 241] on h6 "Your Liability" at bounding box center [702, 246] width 322 height 11
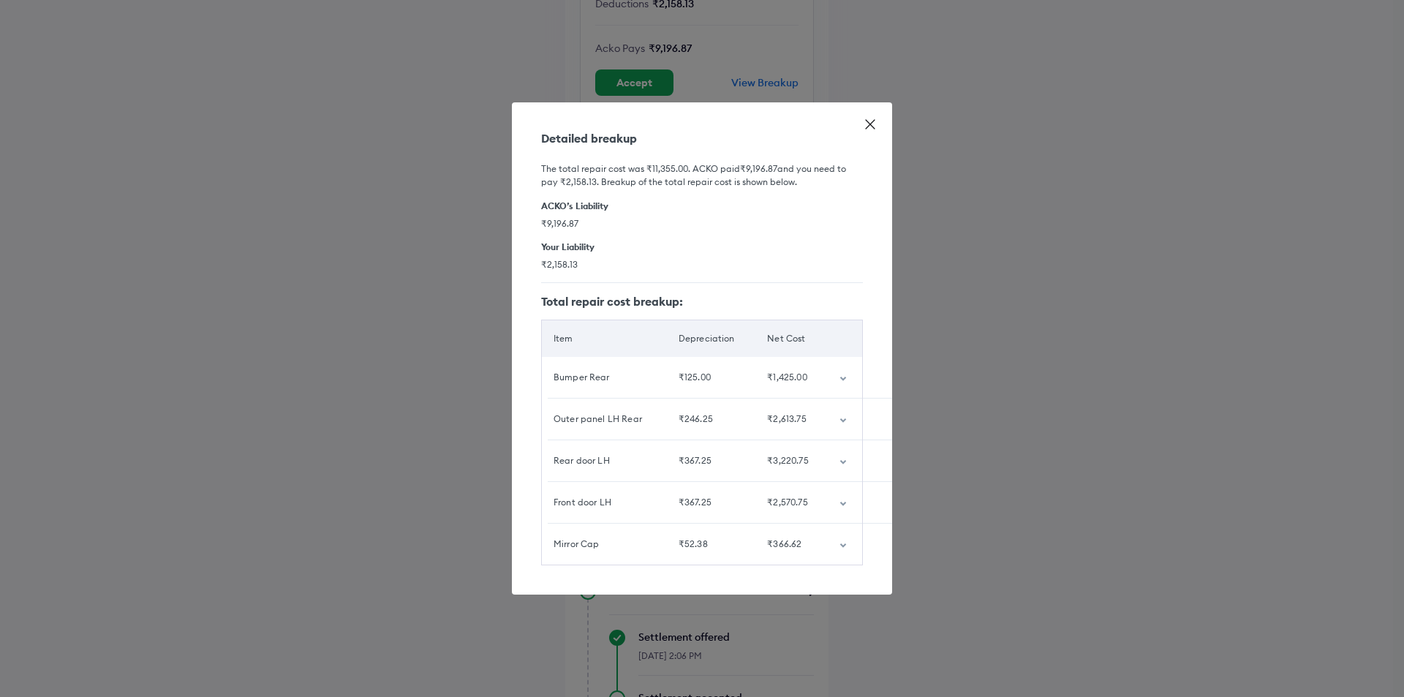
click at [774, 263] on span "₹2,158.13" at bounding box center [702, 264] width 322 height 12
click at [826, 588] on div "Detailed breakup The total repair cost was ₹11,355.00 . [PERSON_NAME] paid ₹9,1…" at bounding box center [702, 348] width 380 height 492
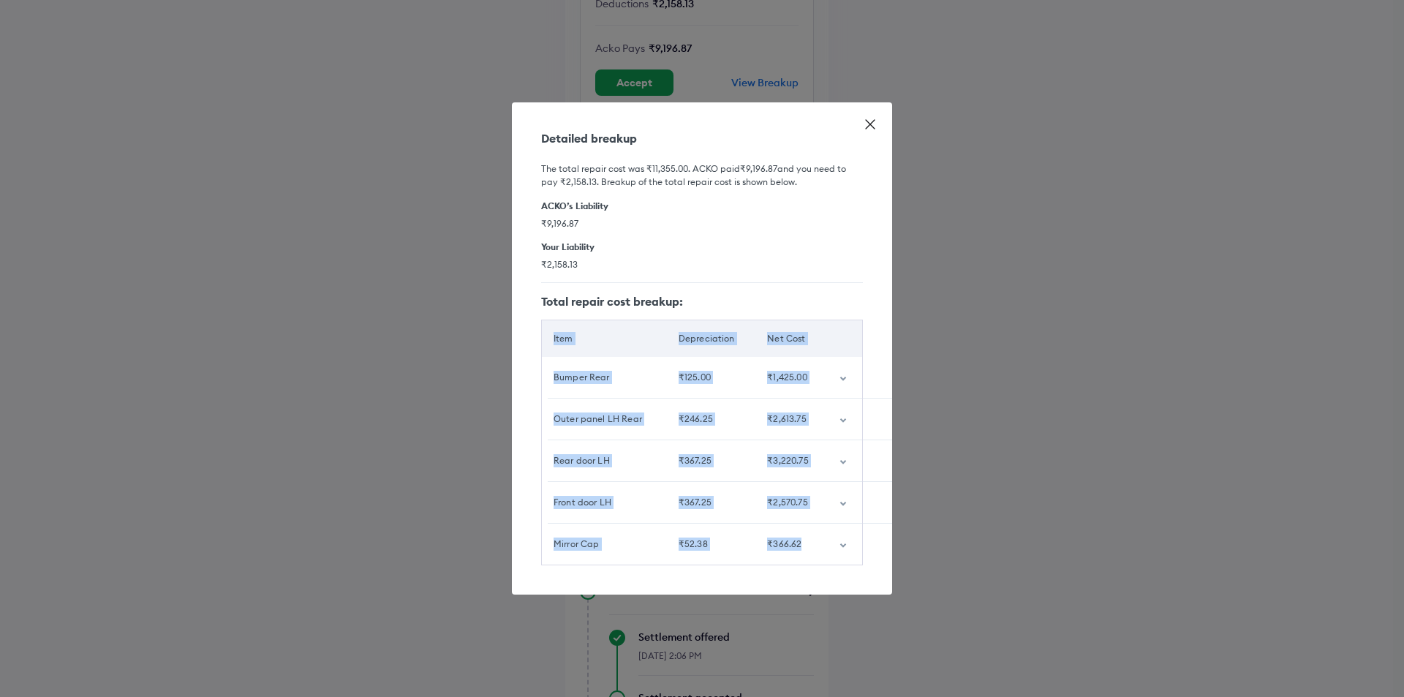
click at [826, 588] on div "Detailed breakup The total repair cost was ₹11,355.00 . [PERSON_NAME] paid ₹9,1…" at bounding box center [702, 348] width 380 height 492
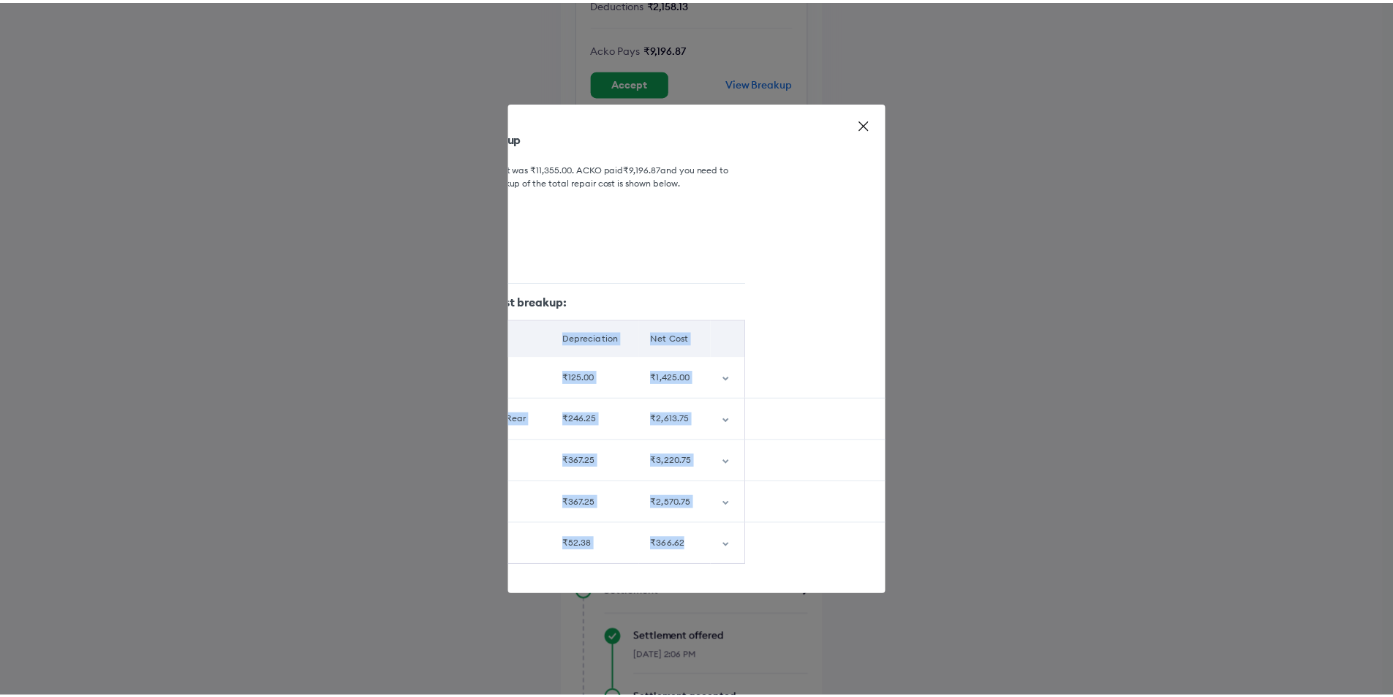
scroll to position [0, 0]
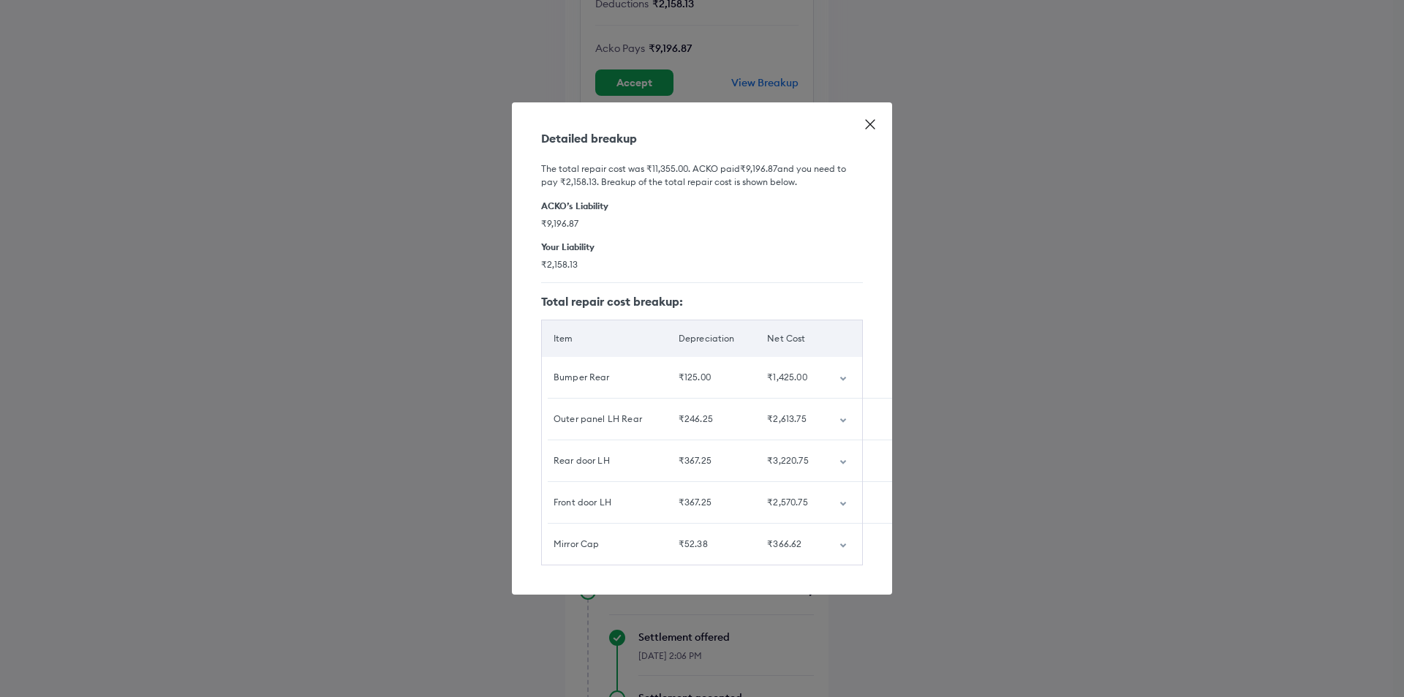
click at [638, 259] on span "₹2,158.13" at bounding box center [702, 264] width 322 height 12
click at [642, 230] on div "The total repair cost was ₹11,355.00 . [PERSON_NAME] paid ₹9,196.87 and you nee…" at bounding box center [702, 355] width 322 height 420
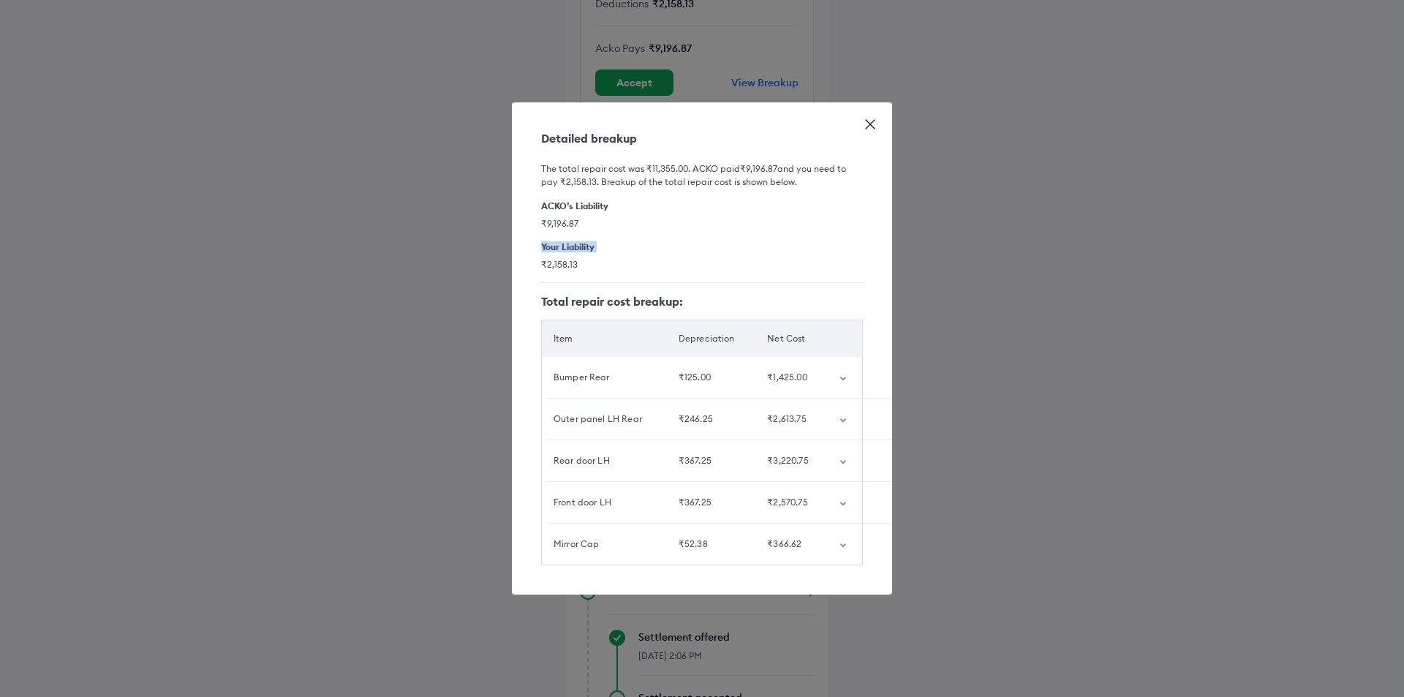
click at [642, 230] on div "The total repair cost was ₹11,355.00 . [PERSON_NAME] paid ₹9,196.87 and you nee…" at bounding box center [702, 355] width 322 height 420
click at [650, 217] on span "₹9,196.87" at bounding box center [702, 223] width 322 height 12
click at [673, 247] on div "Your Liability ₹2,158.13" at bounding box center [702, 255] width 322 height 29
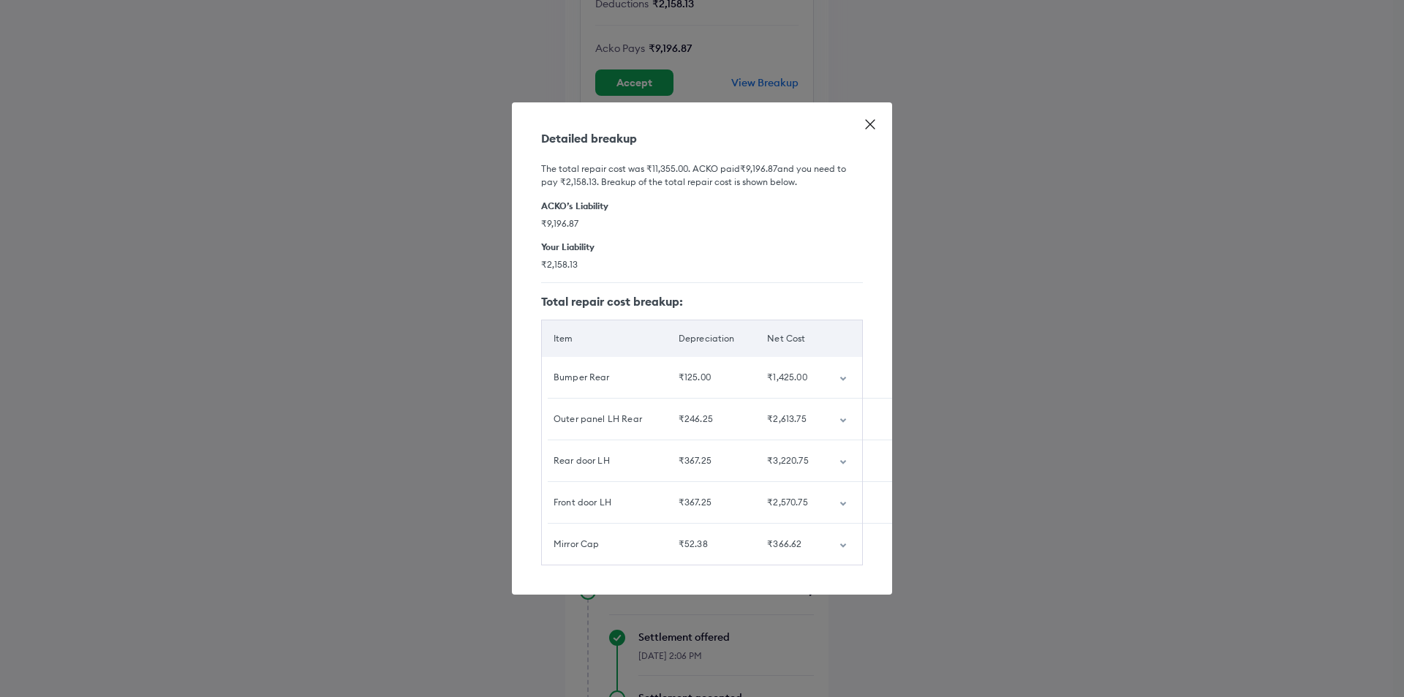
click at [673, 247] on div "Your Liability ₹2,158.13" at bounding box center [702, 255] width 322 height 29
click at [674, 220] on span "₹9,196.87" at bounding box center [702, 223] width 322 height 12
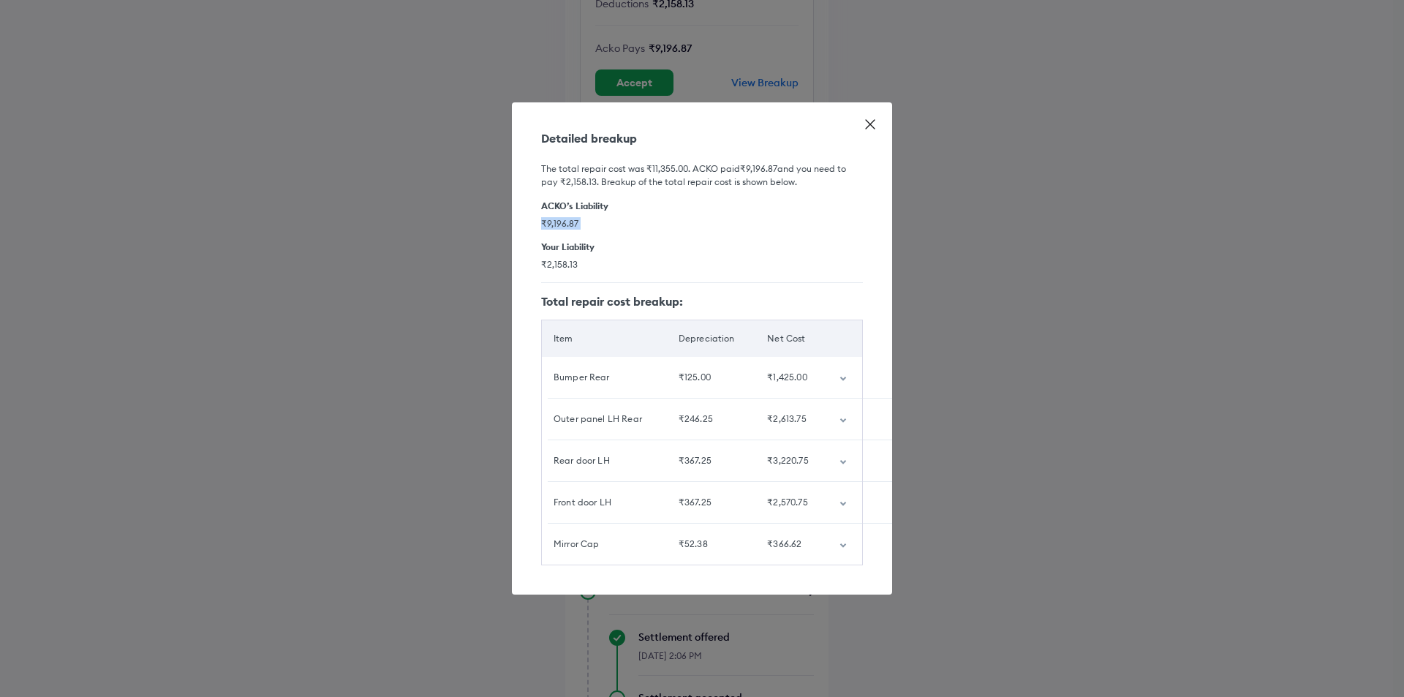
click at [674, 220] on span "₹9,196.87" at bounding box center [702, 223] width 322 height 12
click at [690, 241] on h6 "Your Liability" at bounding box center [702, 246] width 322 height 11
click at [701, 217] on span "₹9,196.87" at bounding box center [702, 223] width 322 height 12
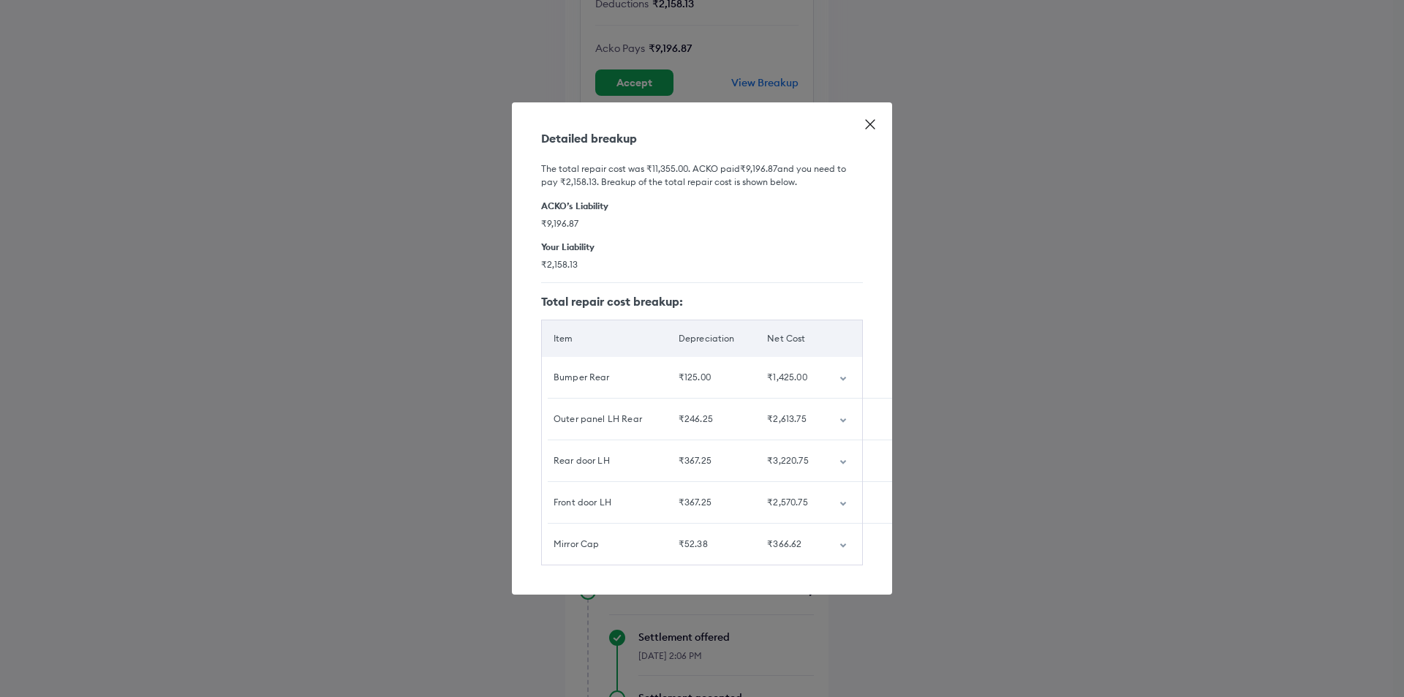
click at [701, 217] on span "₹9,196.87" at bounding box center [702, 223] width 322 height 12
drag, startPoint x: 697, startPoint y: 238, endPoint x: 697, endPoint y: 251, distance: 12.4
click at [697, 241] on h6 "Your Liability" at bounding box center [702, 246] width 322 height 11
click at [697, 252] on div "Your Liability ₹2,158.13" at bounding box center [702, 255] width 322 height 29
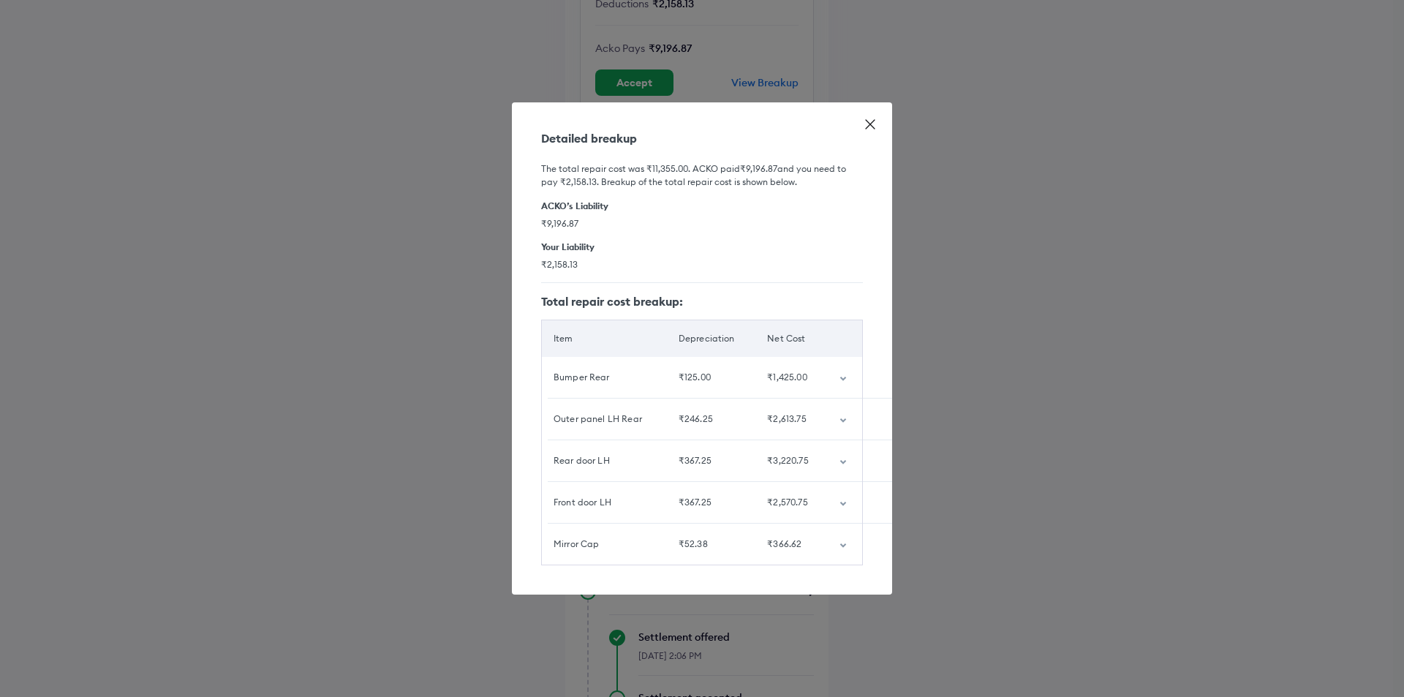
click at [697, 252] on div "Your Liability ₹2,158.13" at bounding box center [702, 255] width 322 height 29
click at [696, 222] on span "₹9,196.87" at bounding box center [702, 223] width 322 height 12
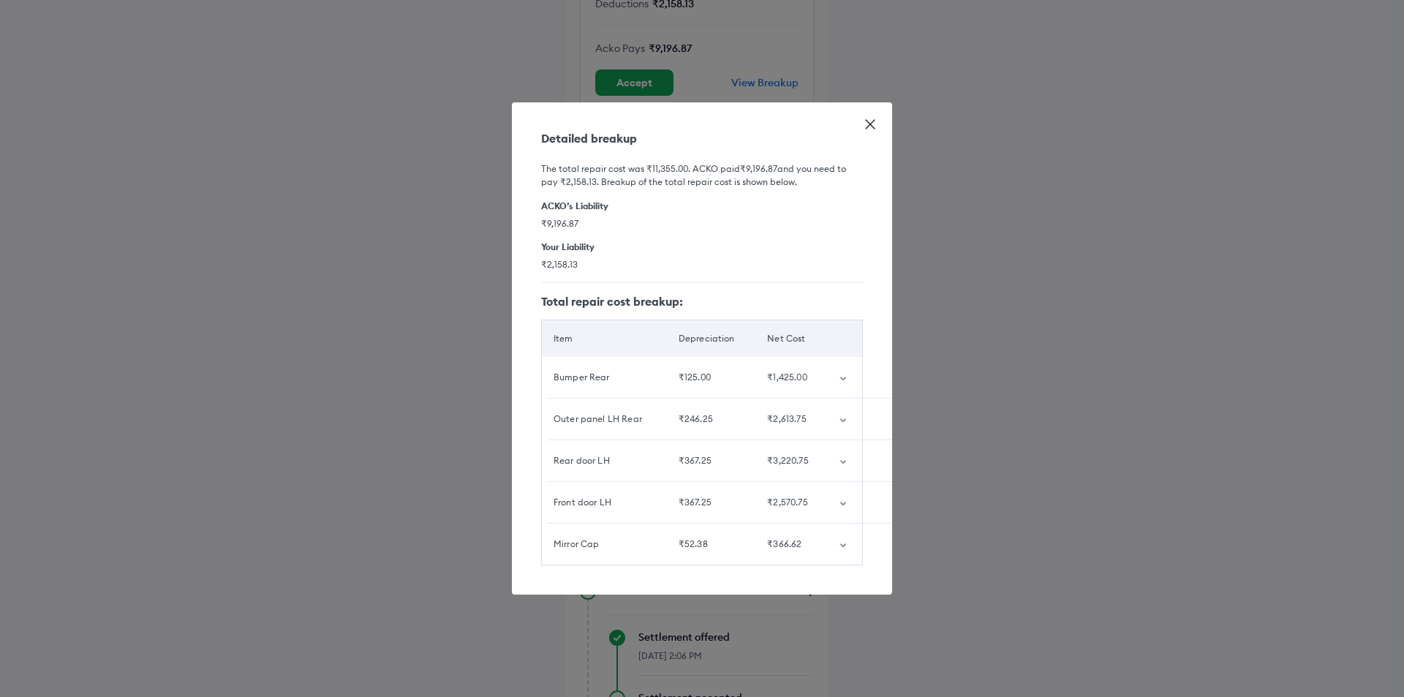
click at [696, 258] on span "₹2,158.13" at bounding box center [702, 264] width 322 height 12
click at [697, 230] on div "The total repair cost was ₹11,355.00 . [PERSON_NAME] paid ₹9,196.87 and you nee…" at bounding box center [702, 355] width 322 height 420
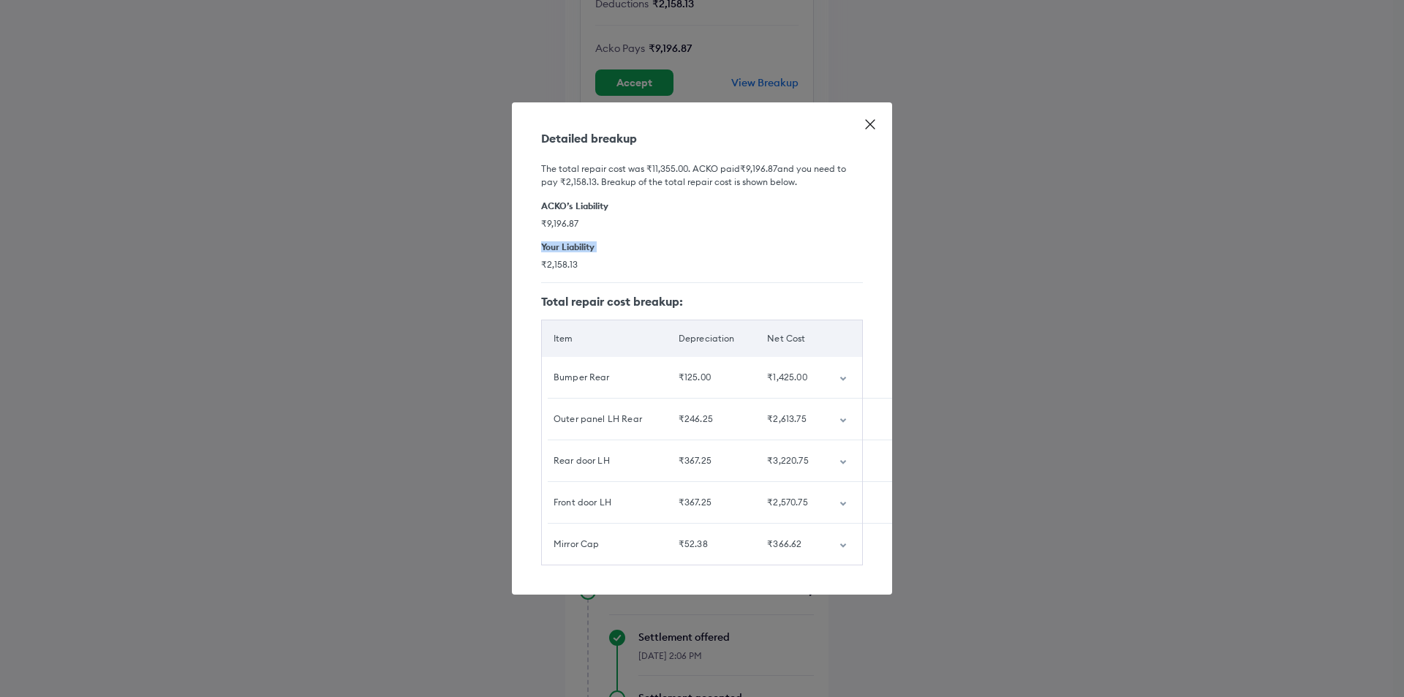
click at [697, 230] on div "The total repair cost was ₹11,355.00 . [PERSON_NAME] paid ₹9,196.87 and you nee…" at bounding box center [702, 355] width 322 height 420
click at [694, 228] on div "The total repair cost was ₹11,355.00 . [PERSON_NAME] paid ₹9,196.87 and you nee…" at bounding box center [702, 355] width 322 height 420
click at [691, 208] on div "ACKO’s Liability ₹9,196.87" at bounding box center [702, 214] width 322 height 29
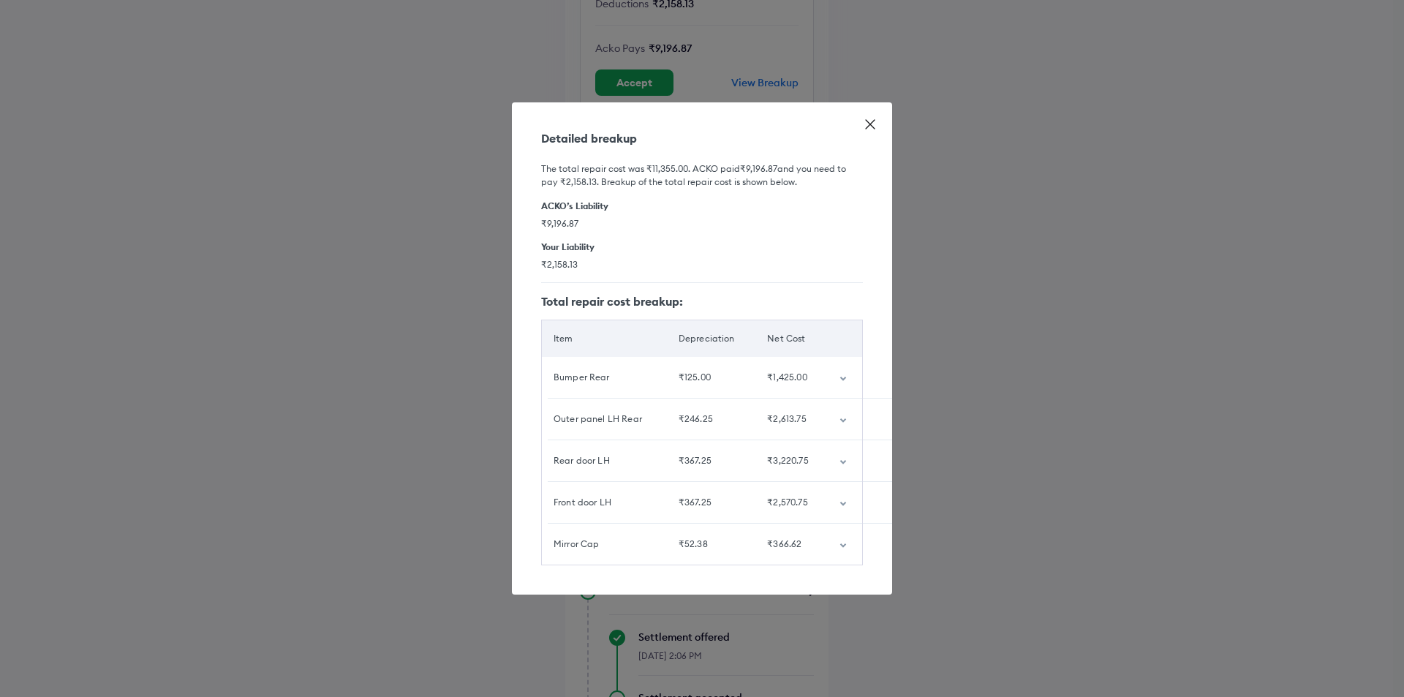
click at [691, 208] on div "ACKO’s Liability ₹9,196.87" at bounding box center [702, 214] width 322 height 29
click at [692, 231] on div "The total repair cost was ₹11,355.00 . [PERSON_NAME] paid ₹9,196.87 and you nee…" at bounding box center [702, 355] width 322 height 420
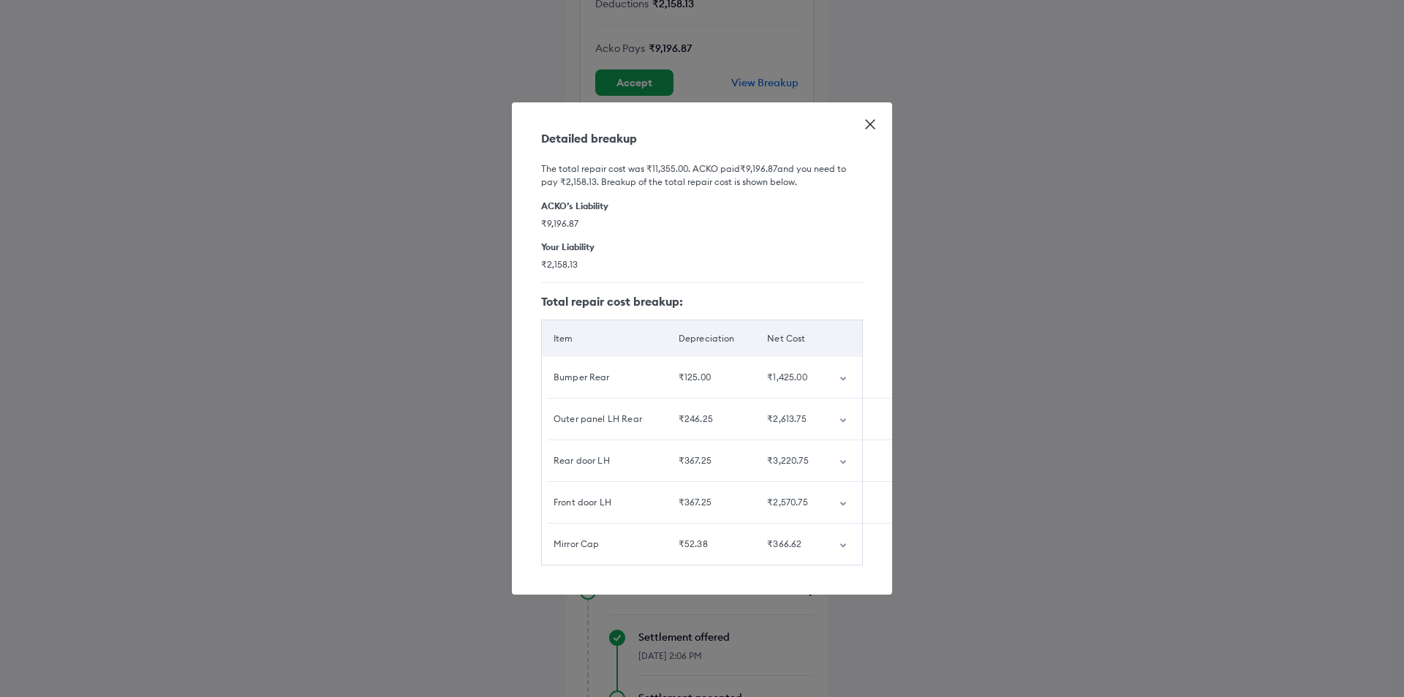
click at [692, 209] on div "ACKO’s Liability ₹9,196.87" at bounding box center [702, 214] width 322 height 29
click at [694, 202] on h6 "ACKO’s Liability" at bounding box center [702, 205] width 322 height 11
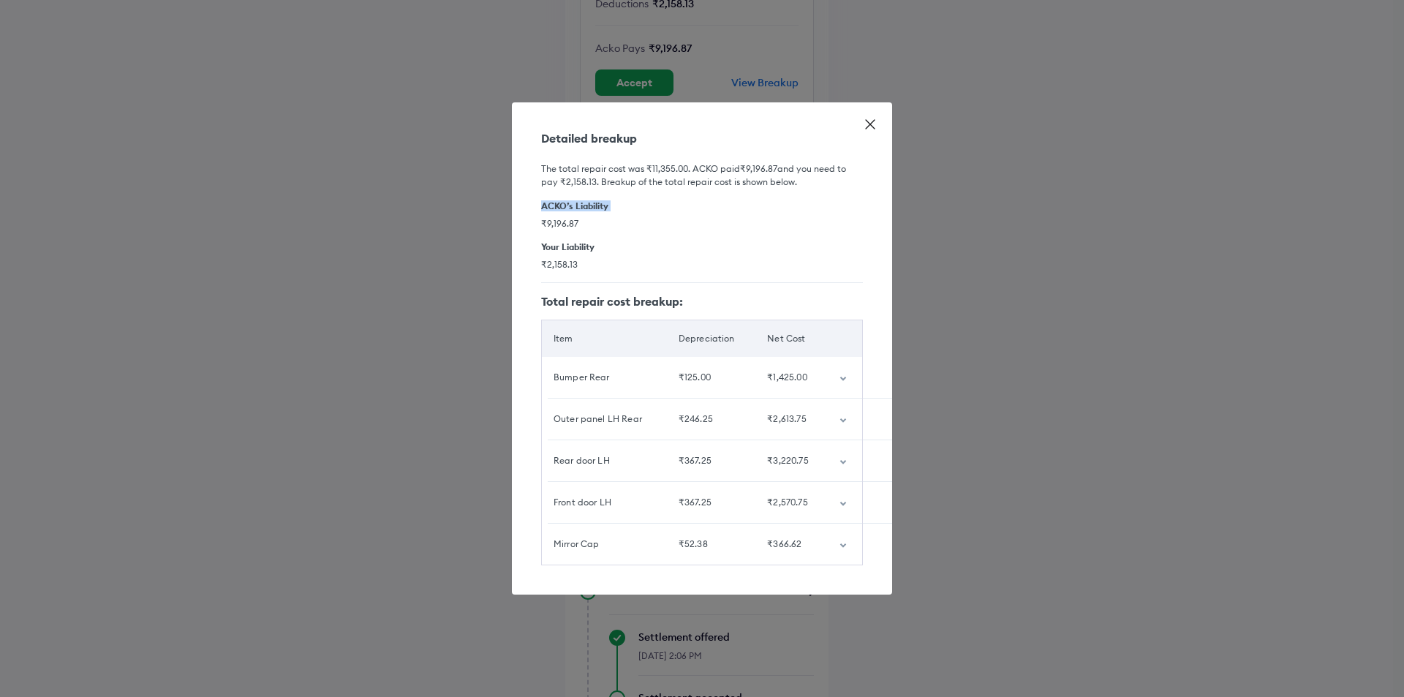
click at [694, 202] on h6 "ACKO’s Liability" at bounding box center [702, 205] width 322 height 11
click at [686, 241] on h6 "Your Liability" at bounding box center [702, 246] width 322 height 11
click at [692, 210] on div "ACKO’s Liability ₹9,196.87" at bounding box center [702, 214] width 322 height 29
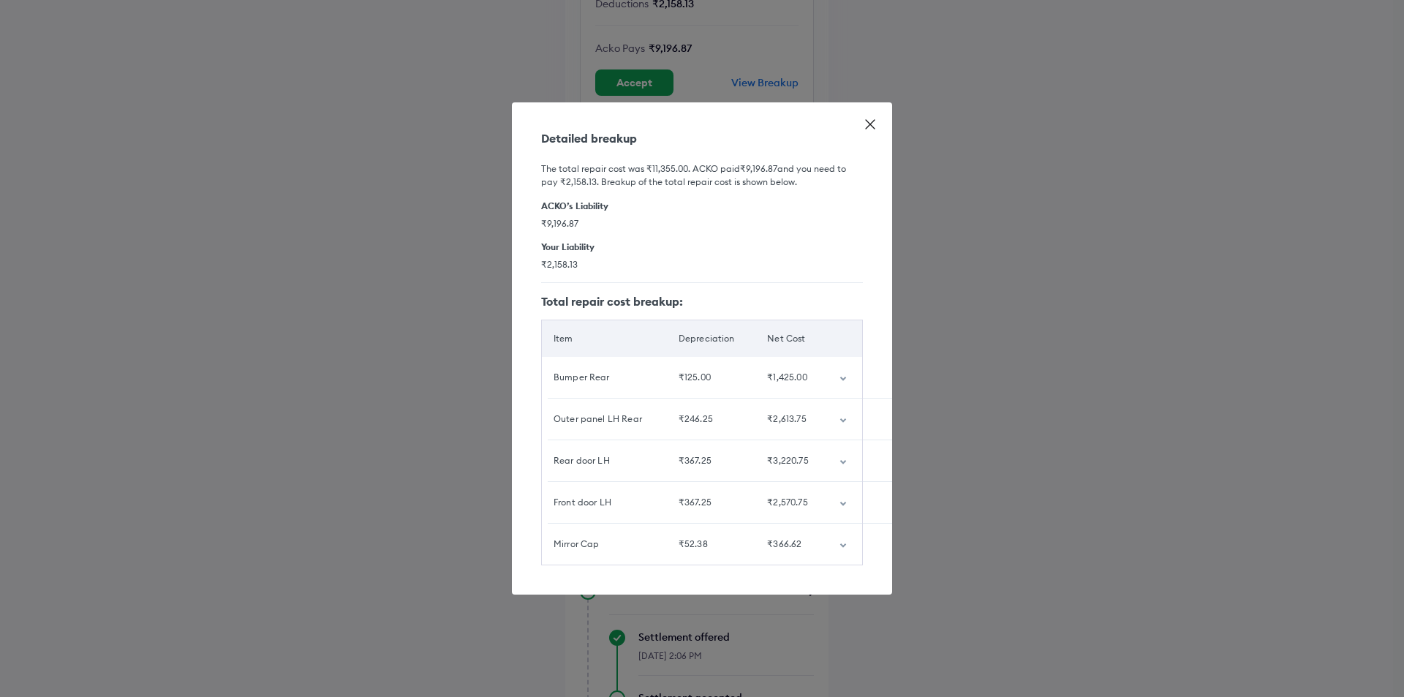
click at [691, 210] on div "ACKO’s Liability ₹9,196.87" at bounding box center [702, 214] width 322 height 29
click at [689, 243] on h6 "Your Liability" at bounding box center [702, 246] width 322 height 11
click at [688, 244] on h6 "Your Liability" at bounding box center [702, 246] width 322 height 11
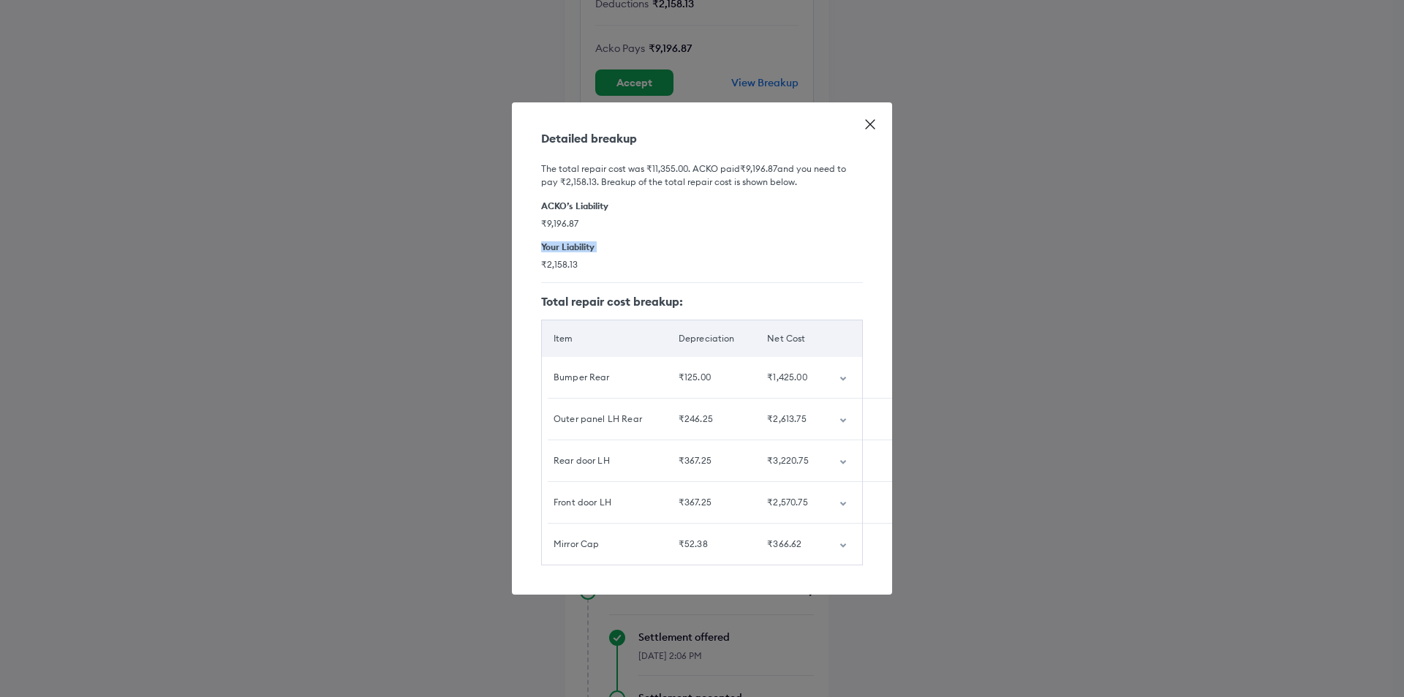
click at [731, 231] on div "The total repair cost was ₹11,355.00 . [PERSON_NAME] paid ₹9,196.87 and you nee…" at bounding box center [702, 355] width 322 height 420
click at [880, 122] on div "Detailed breakup The total repair cost was ₹11,355.00 . [PERSON_NAME] paid ₹9,1…" at bounding box center [702, 348] width 380 height 492
click at [869, 119] on icon at bounding box center [870, 124] width 15 height 15
